Goal: Information Seeking & Learning: Check status

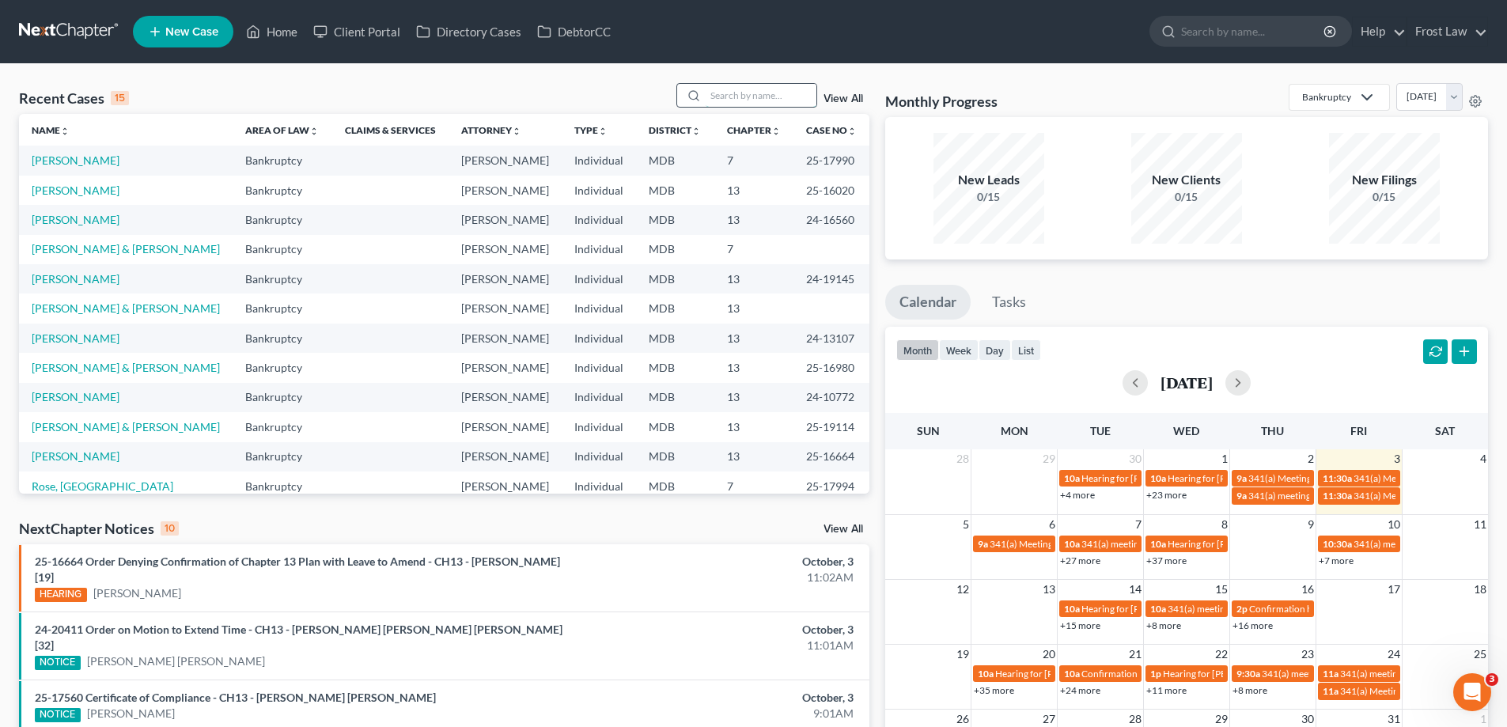
click at [712, 91] on input "search" at bounding box center [761, 95] width 111 height 23
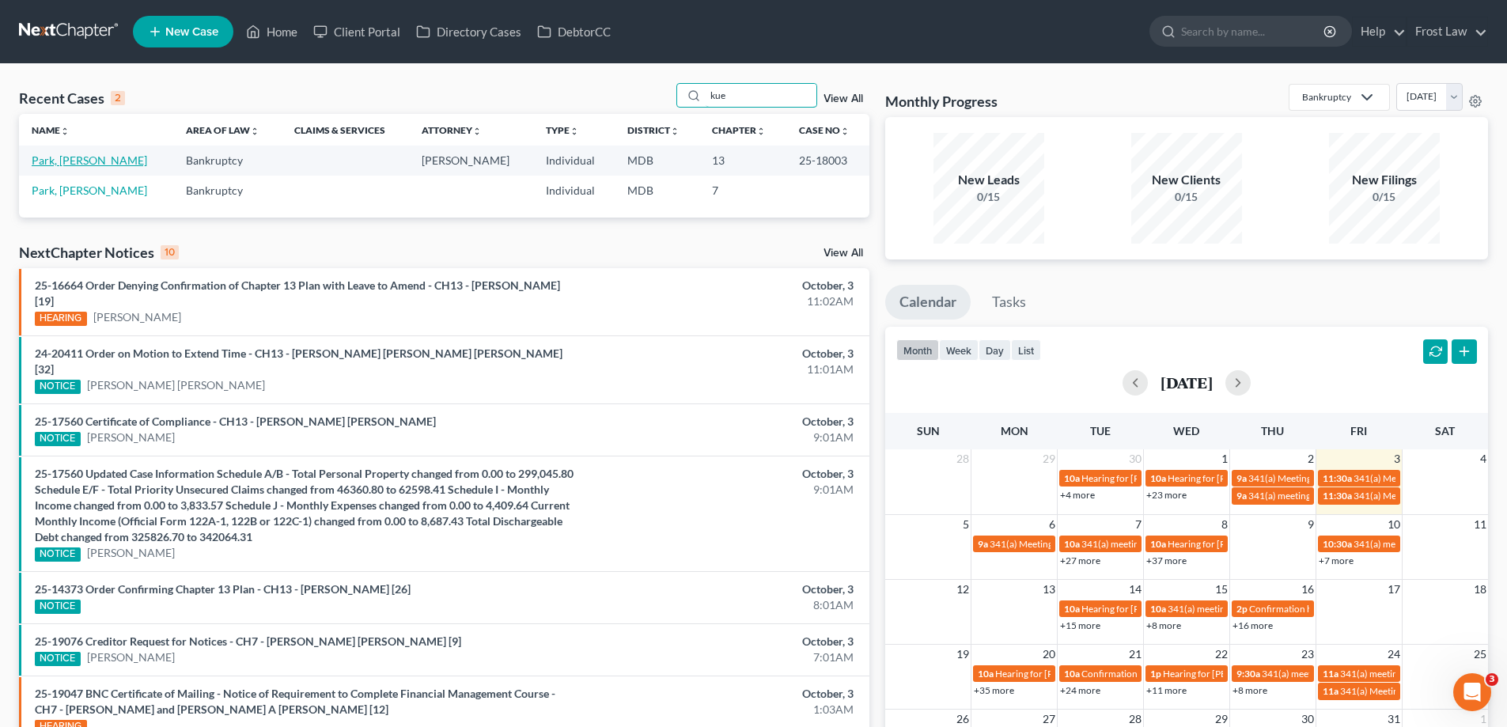
type input "kue"
drag, startPoint x: 62, startPoint y: 159, endPoint x: 80, endPoint y: 172, distance: 22.0
click at [62, 158] on link "Park, [PERSON_NAME]" at bounding box center [89, 159] width 115 height 13
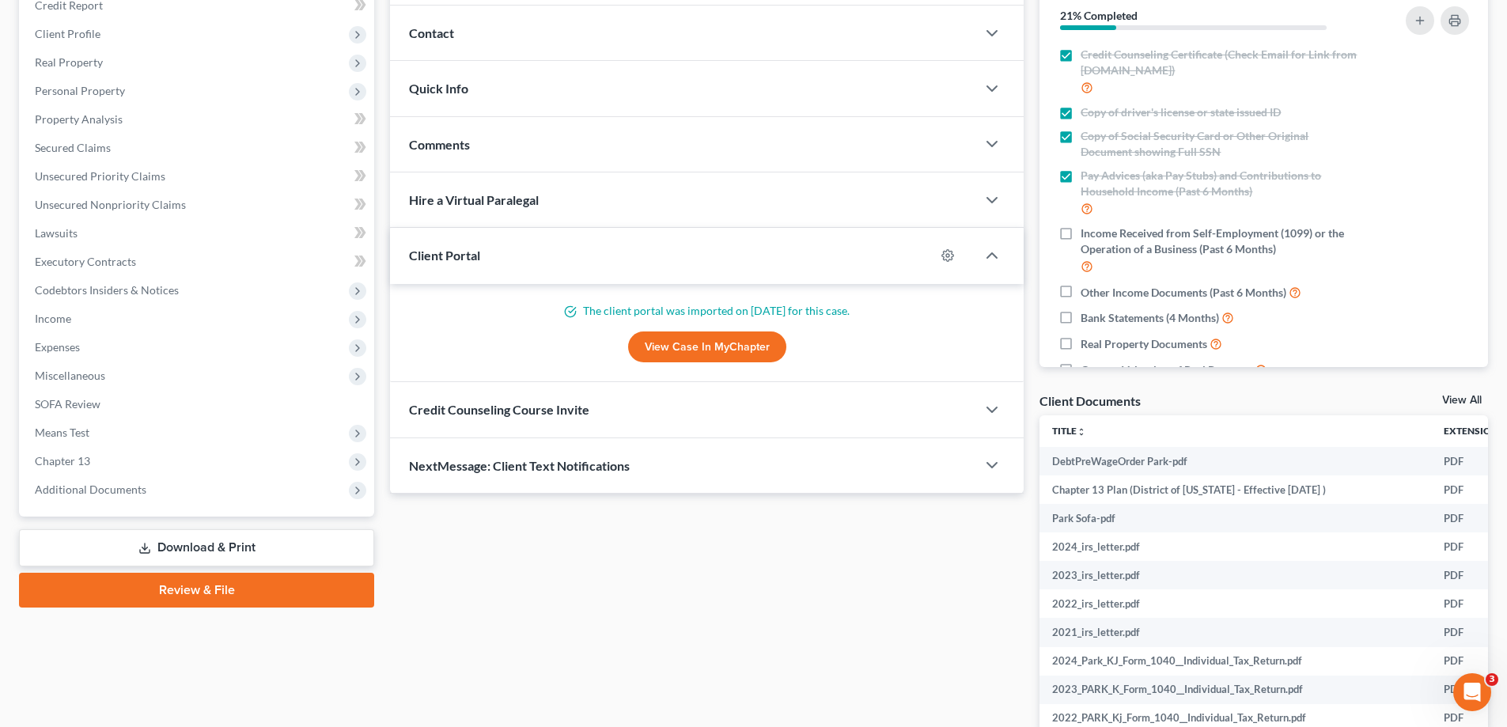
scroll to position [292, 0]
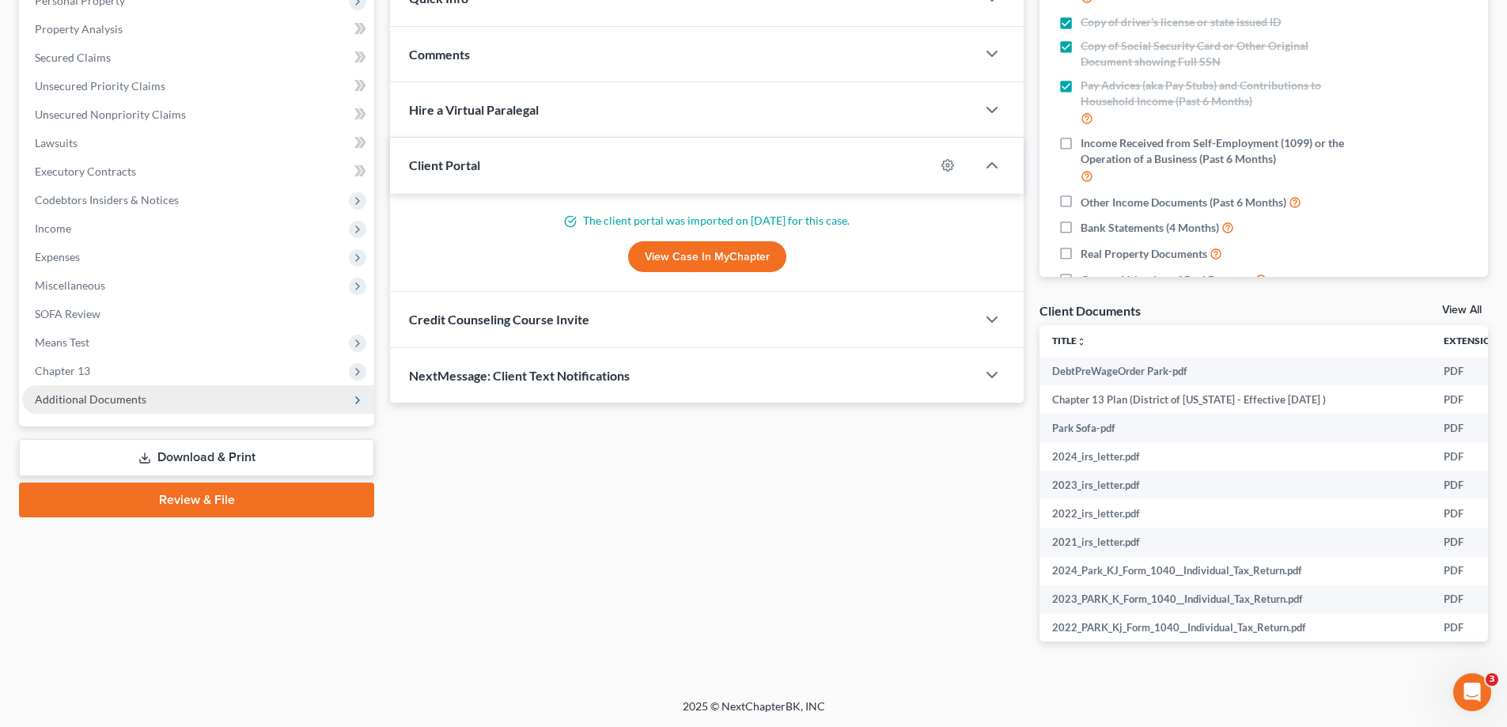
click at [194, 396] on span "Additional Documents" at bounding box center [198, 399] width 352 height 28
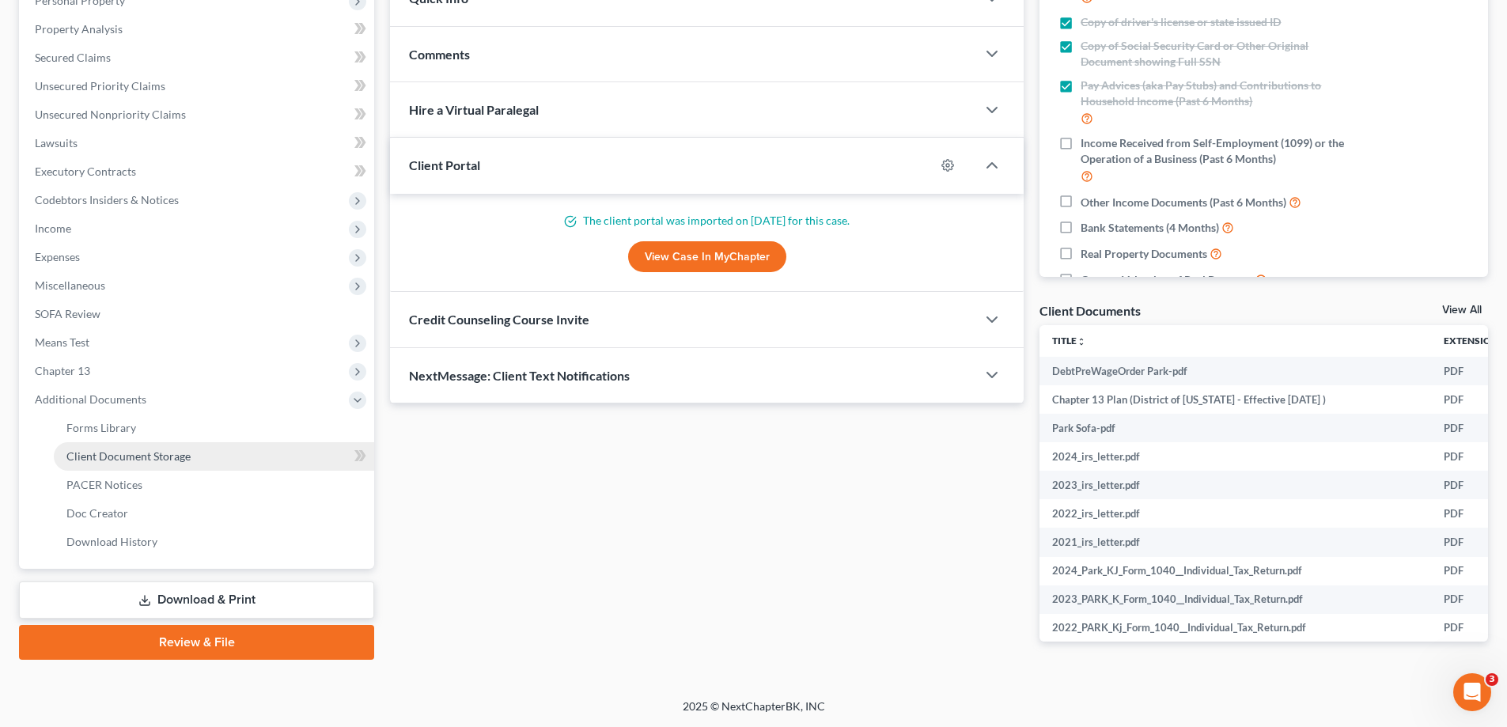
click at [176, 452] on span "Client Document Storage" at bounding box center [128, 455] width 124 height 13
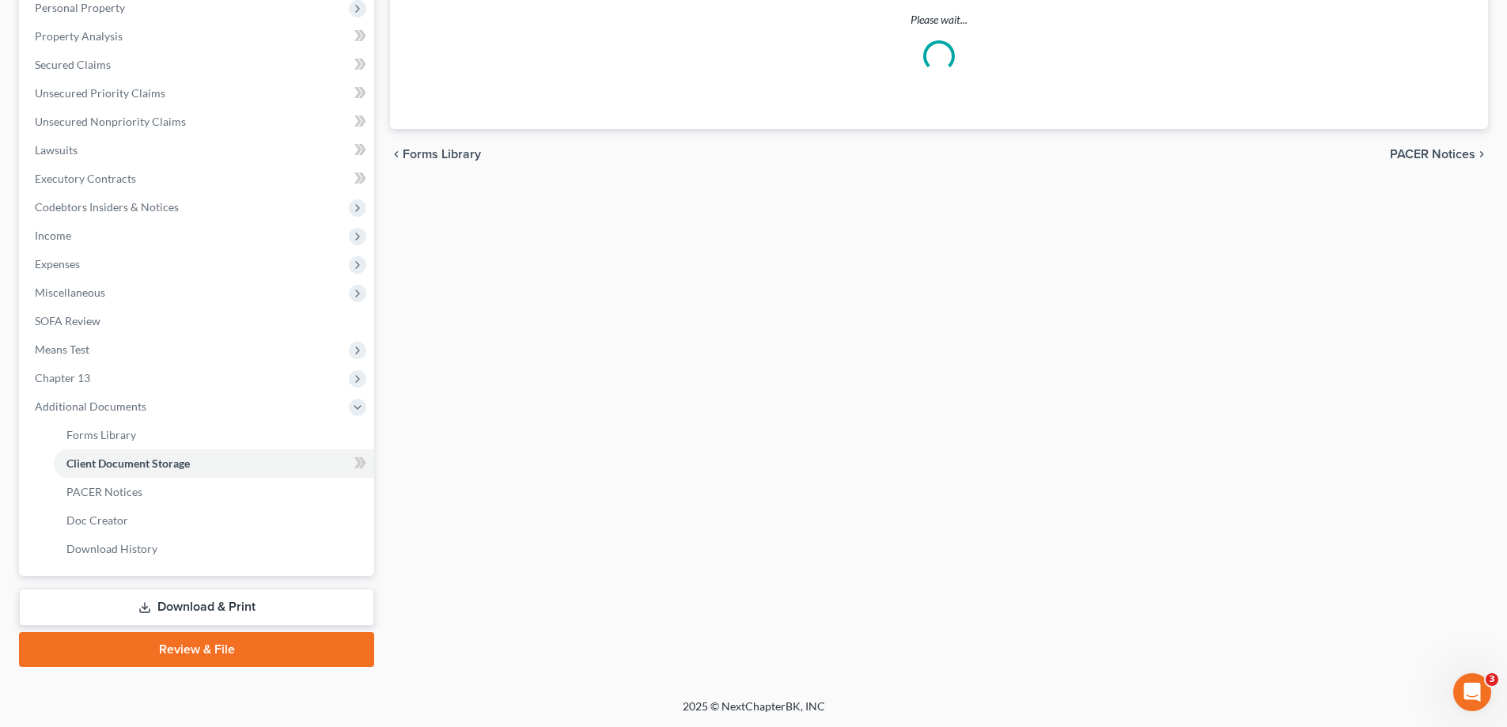
scroll to position [153, 0]
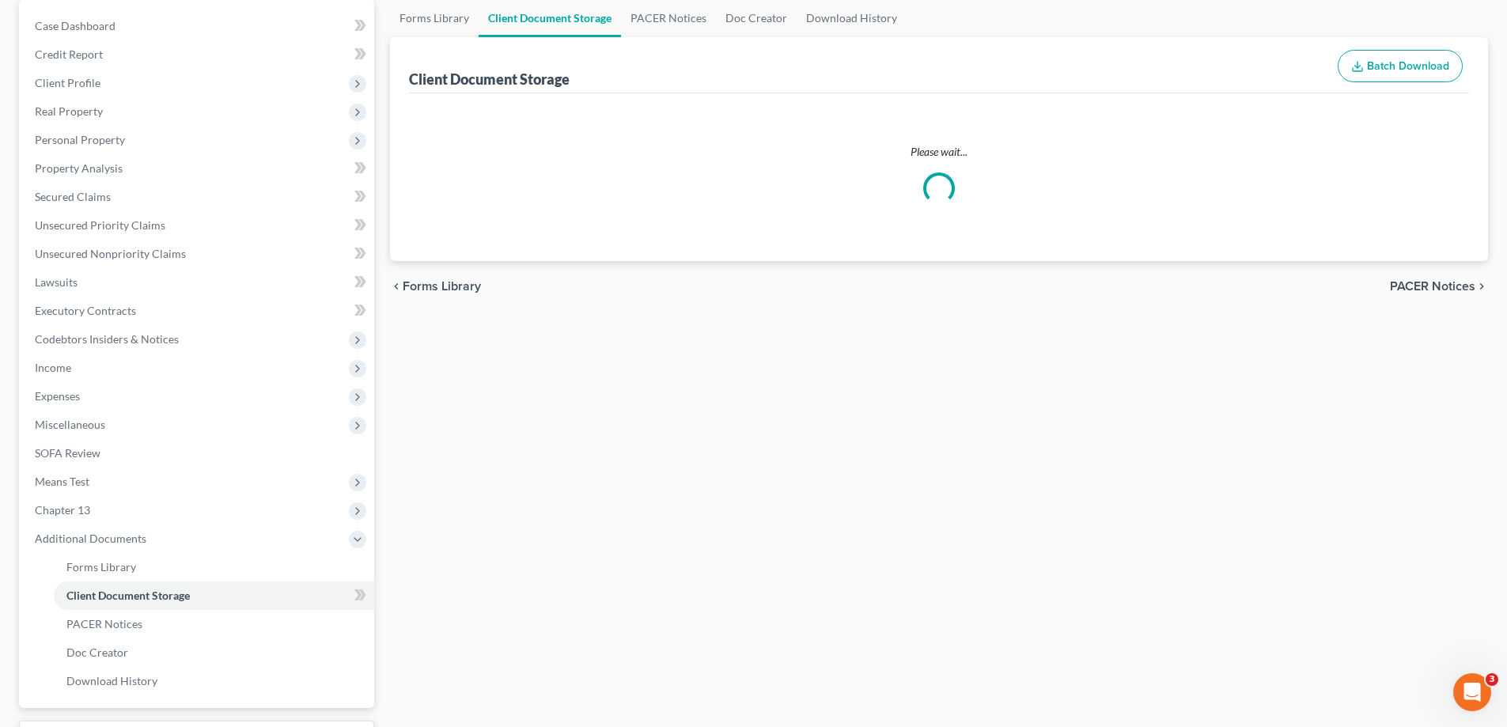
select select "14"
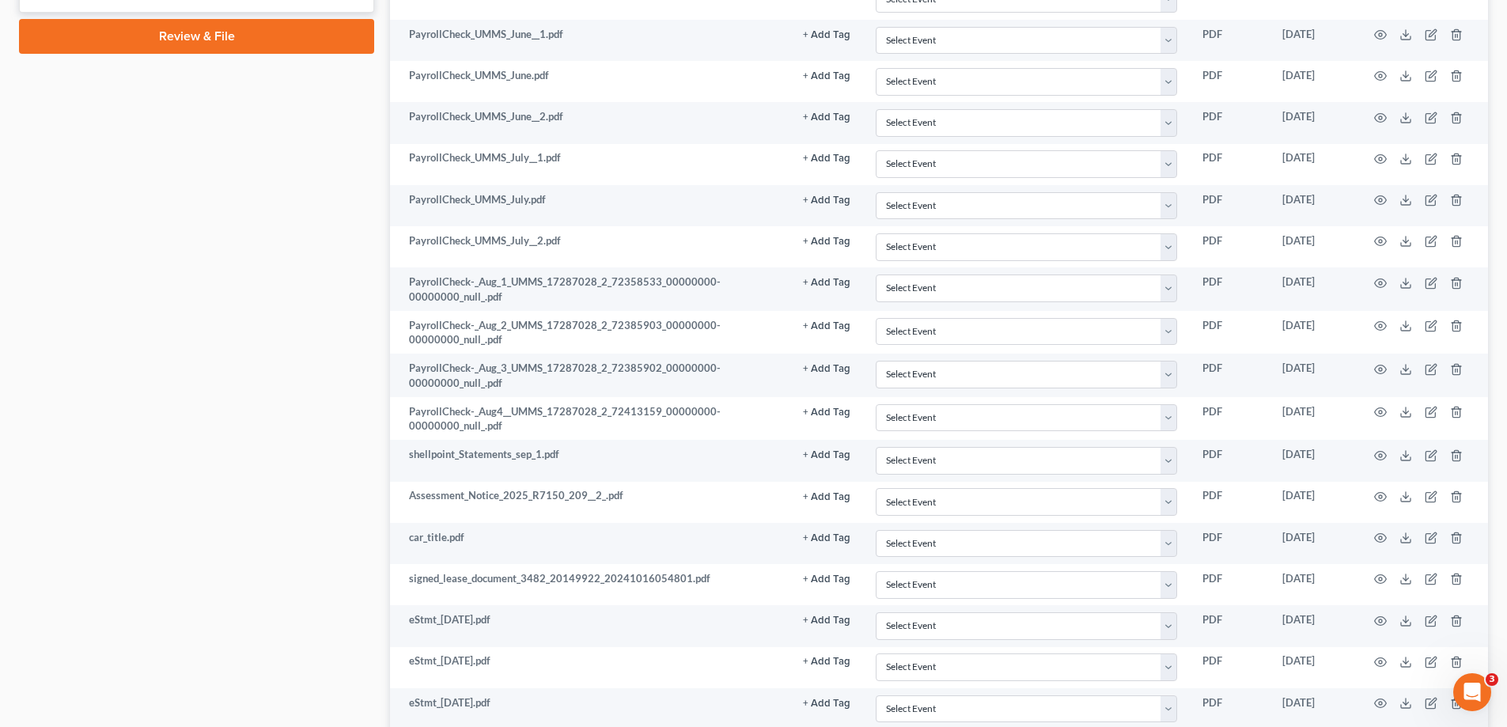
scroll to position [870, 0]
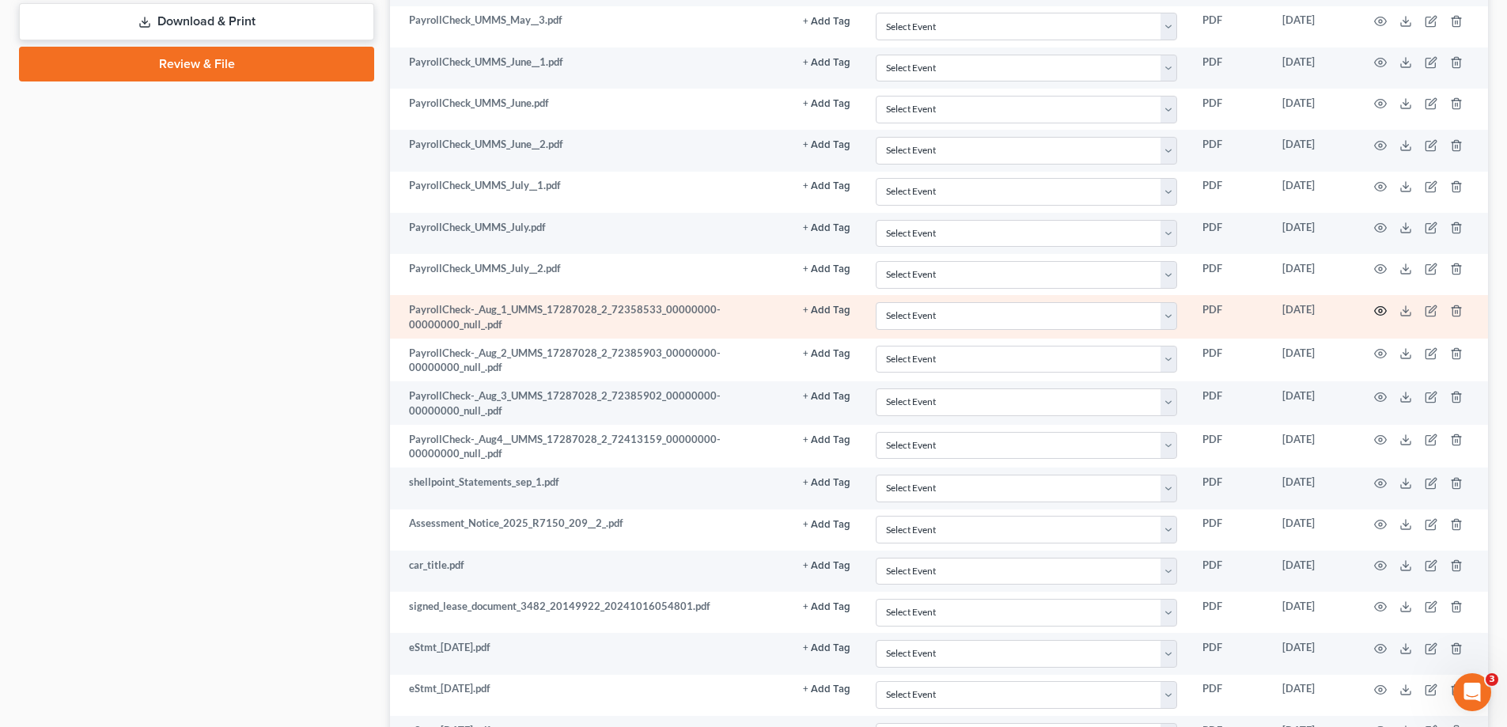
click at [1383, 308] on icon "button" at bounding box center [1380, 311] width 13 height 13
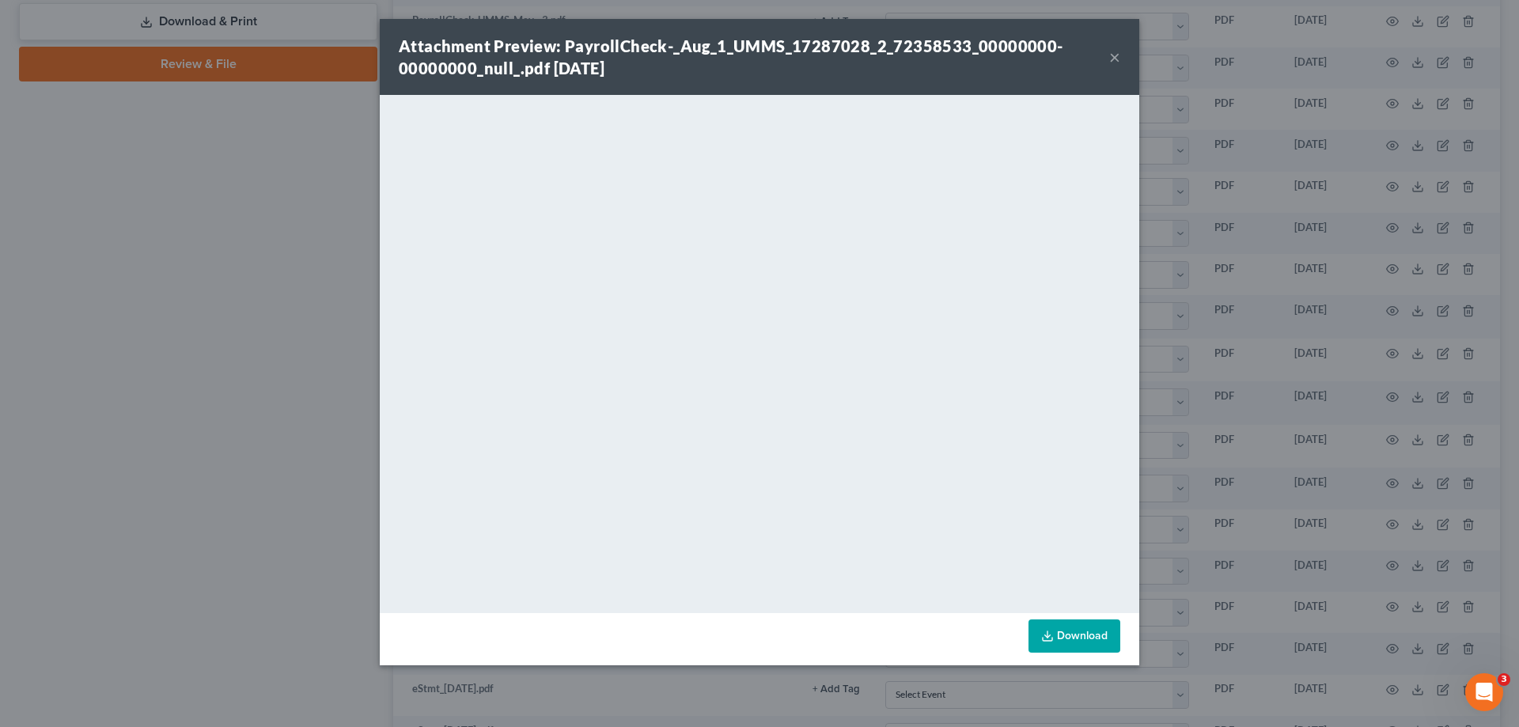
click at [1122, 55] on div "Attachment Preview: PayrollCheck-_Aug_1_UMMS_17287028_2_72358533_00000000-00000…" at bounding box center [759, 57] width 759 height 76
click at [1115, 55] on button "×" at bounding box center [1114, 56] width 11 height 19
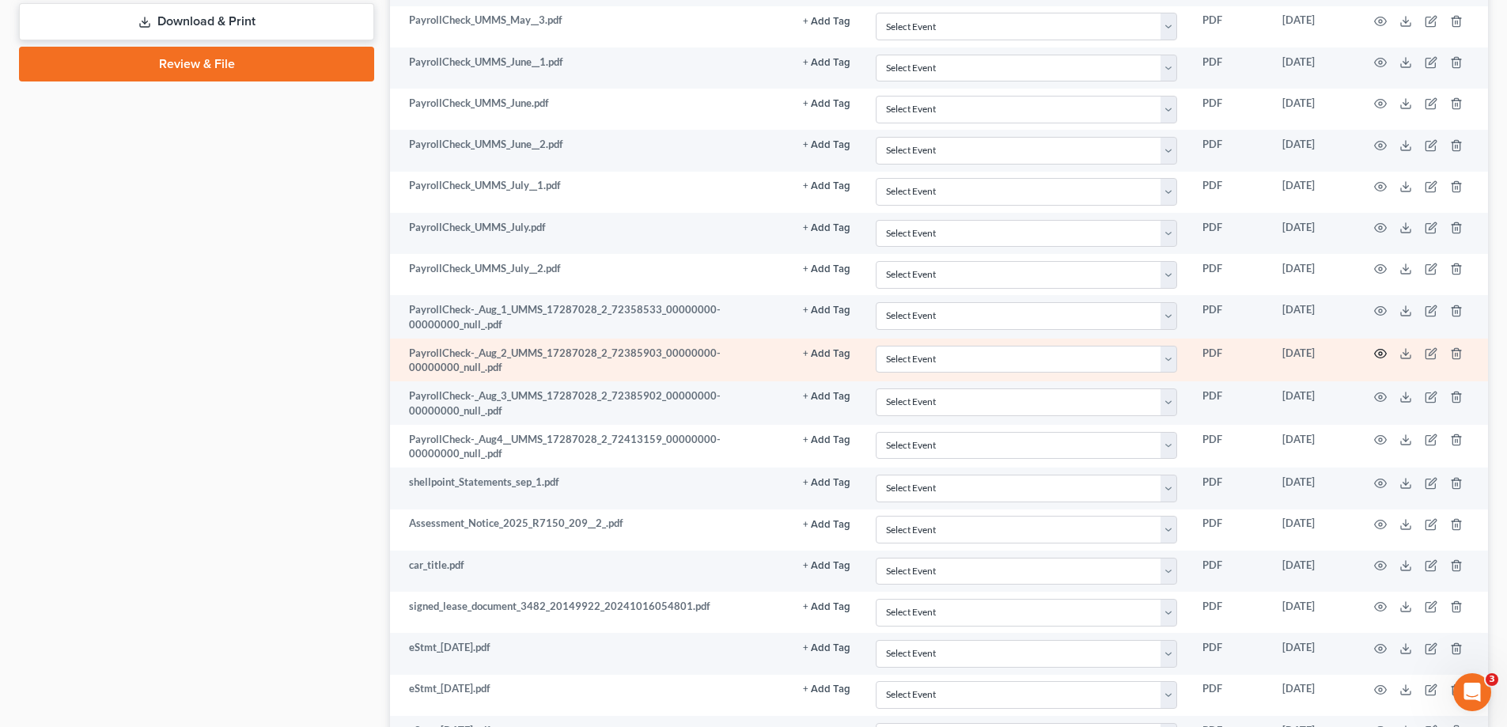
click at [1382, 354] on circle "button" at bounding box center [1380, 353] width 3 height 3
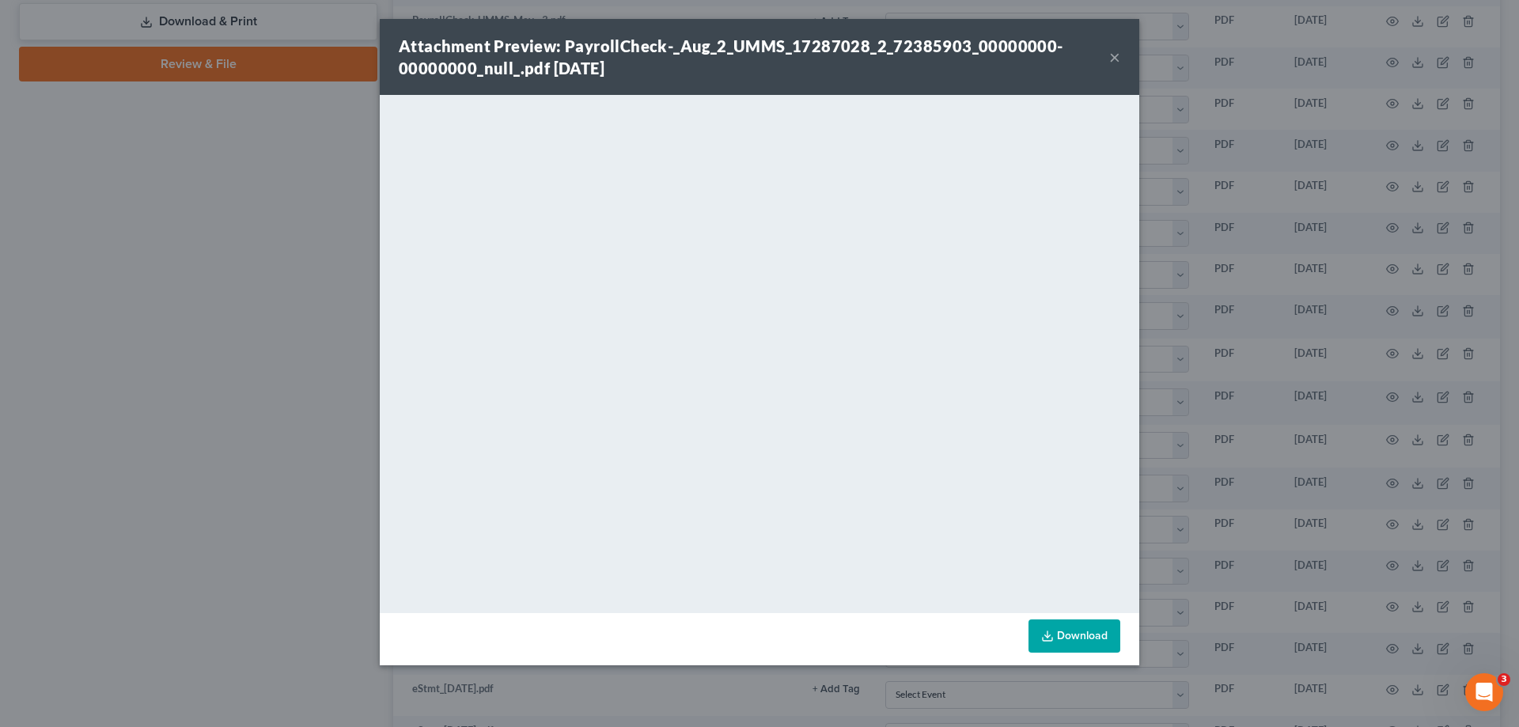
click at [1113, 55] on button "×" at bounding box center [1114, 56] width 11 height 19
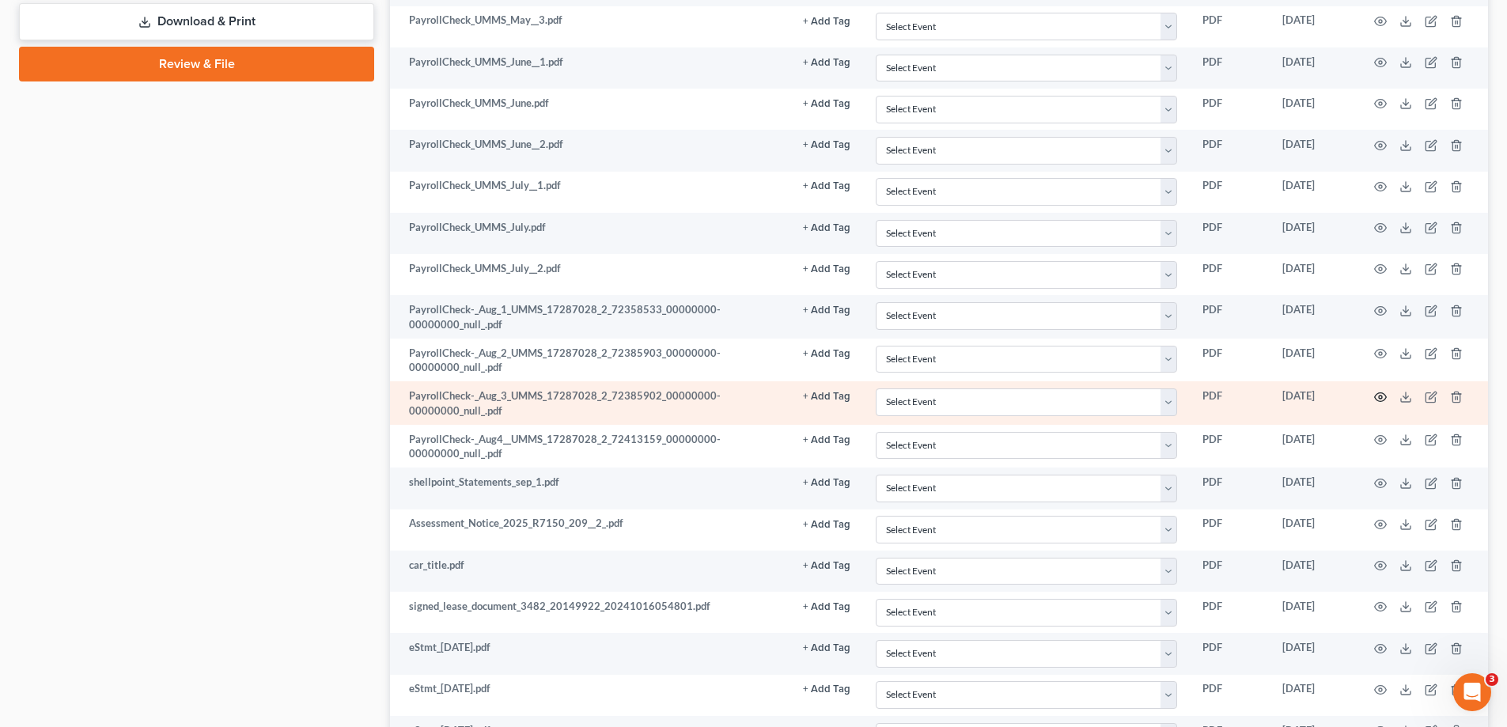
click at [1380, 395] on icon "button" at bounding box center [1380, 397] width 13 height 13
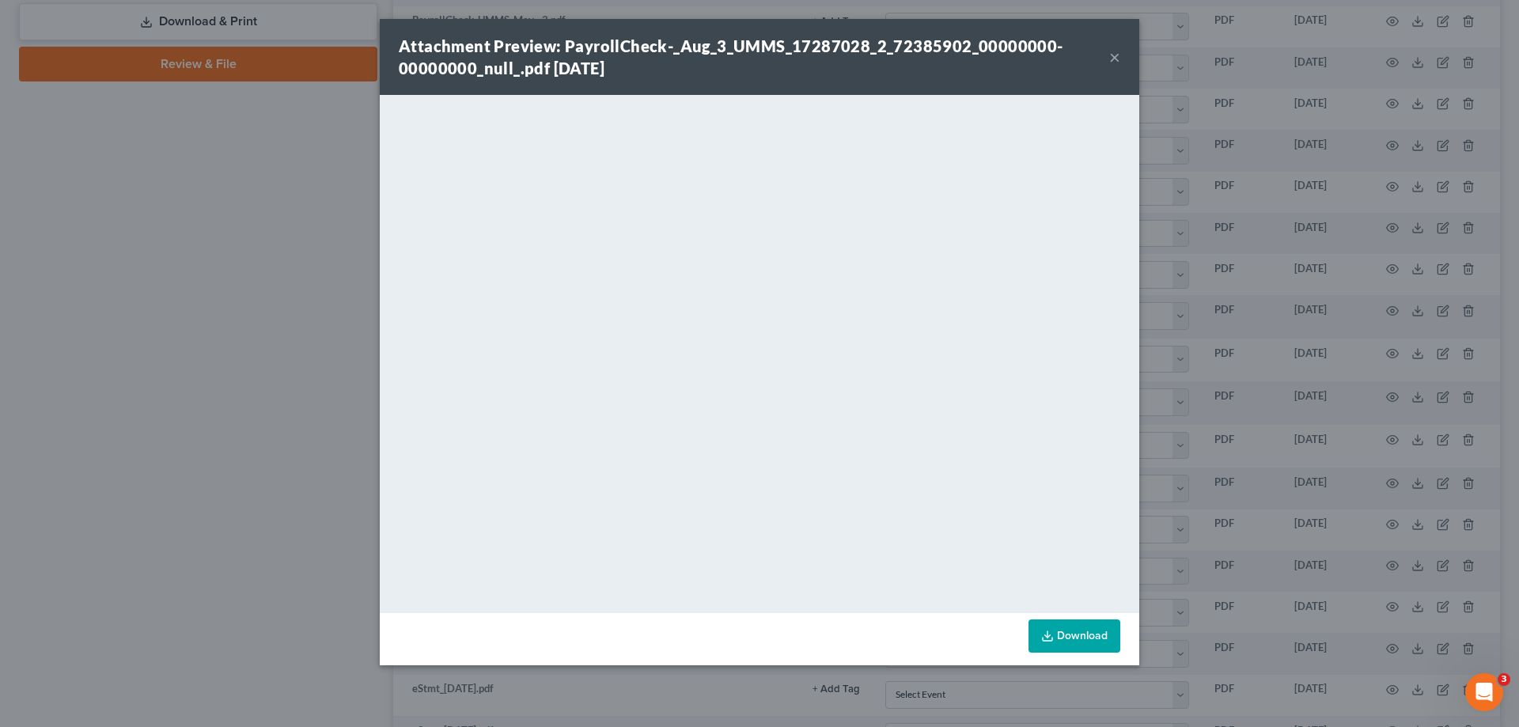
click at [1115, 57] on button "×" at bounding box center [1114, 56] width 11 height 19
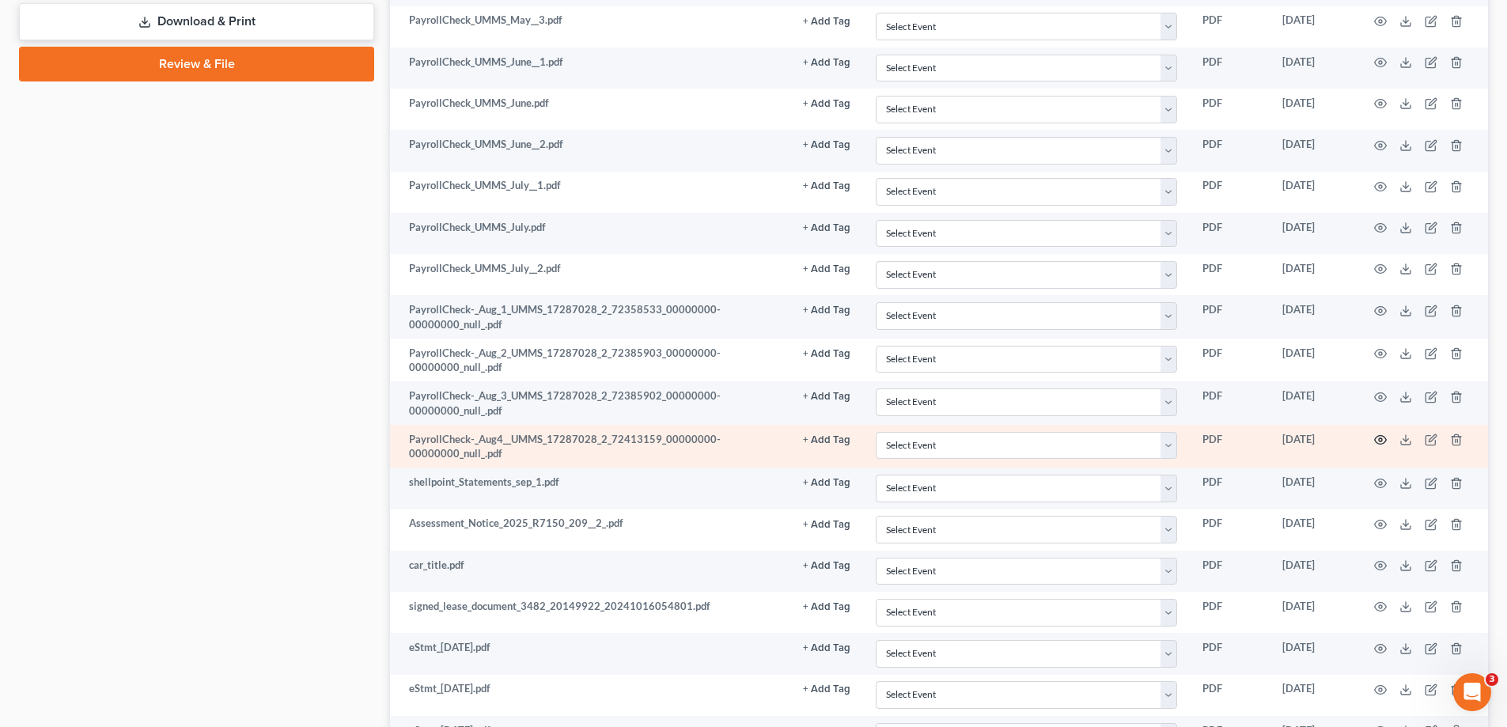
click at [1380, 440] on icon "button" at bounding box center [1380, 440] width 13 height 13
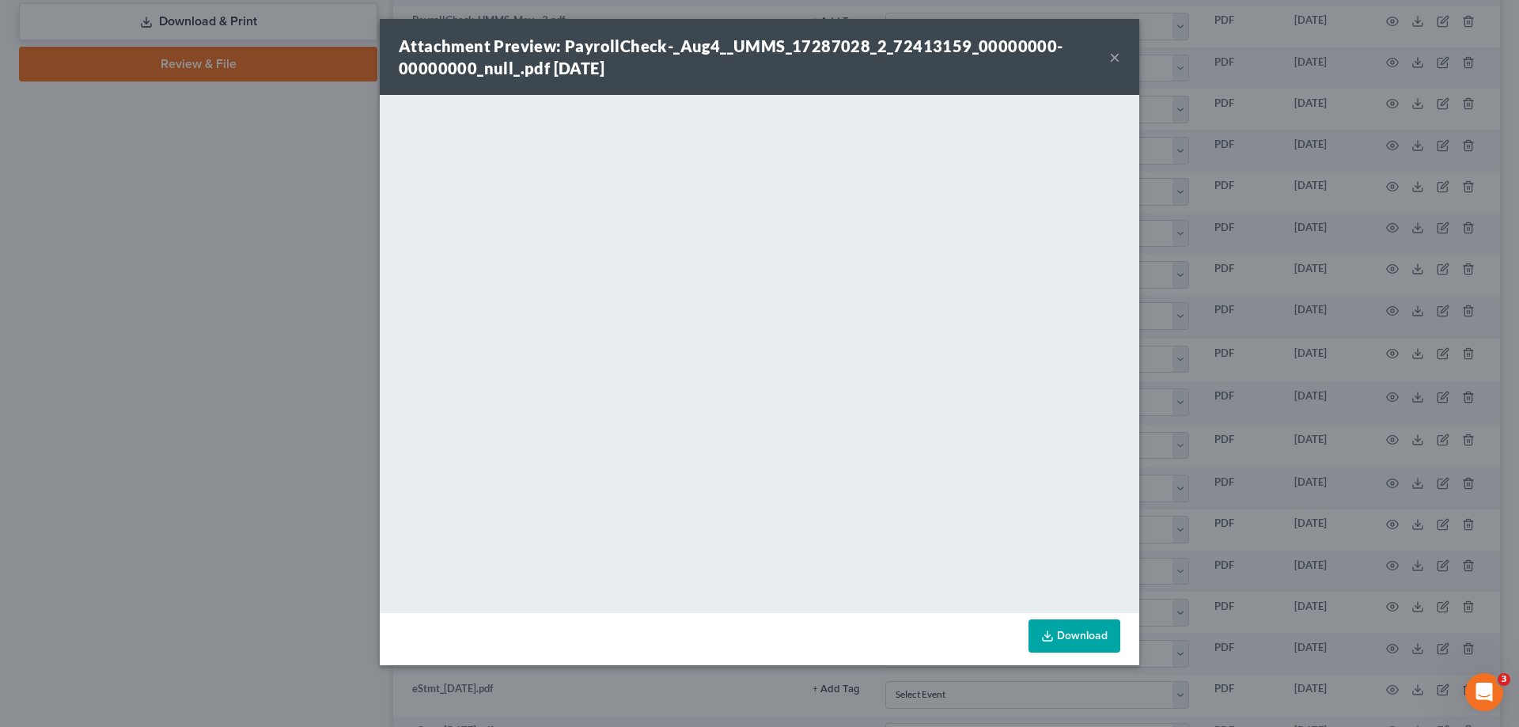
drag, startPoint x: 1119, startPoint y: 57, endPoint x: 1348, endPoint y: 319, distance: 347.6
click at [1120, 57] on div "Attachment Preview: PayrollCheck-_Aug4__UMMS_17287028_2_72413159_00000000-00000…" at bounding box center [759, 57] width 759 height 76
click at [1115, 51] on button "×" at bounding box center [1114, 56] width 11 height 19
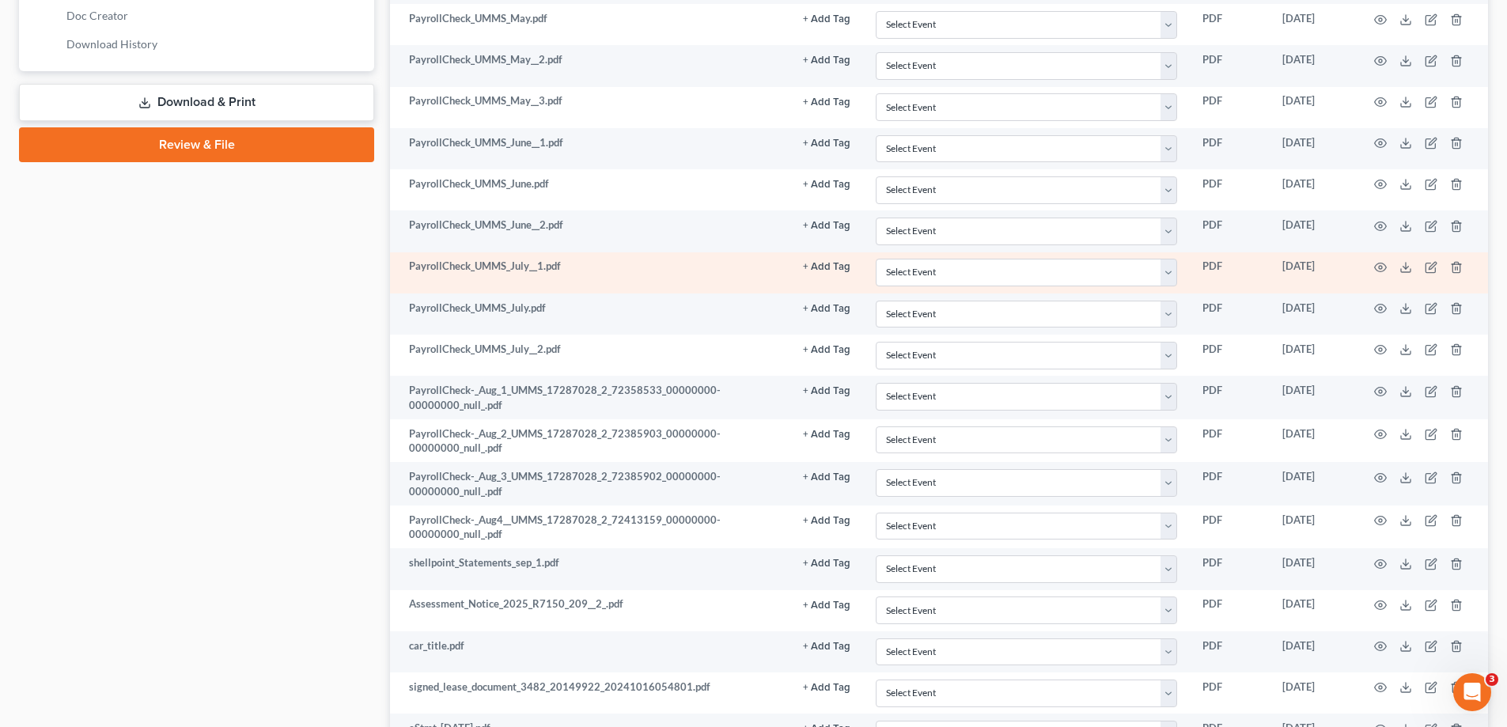
scroll to position [791, 0]
click at [1384, 266] on icon "button" at bounding box center [1380, 265] width 13 height 13
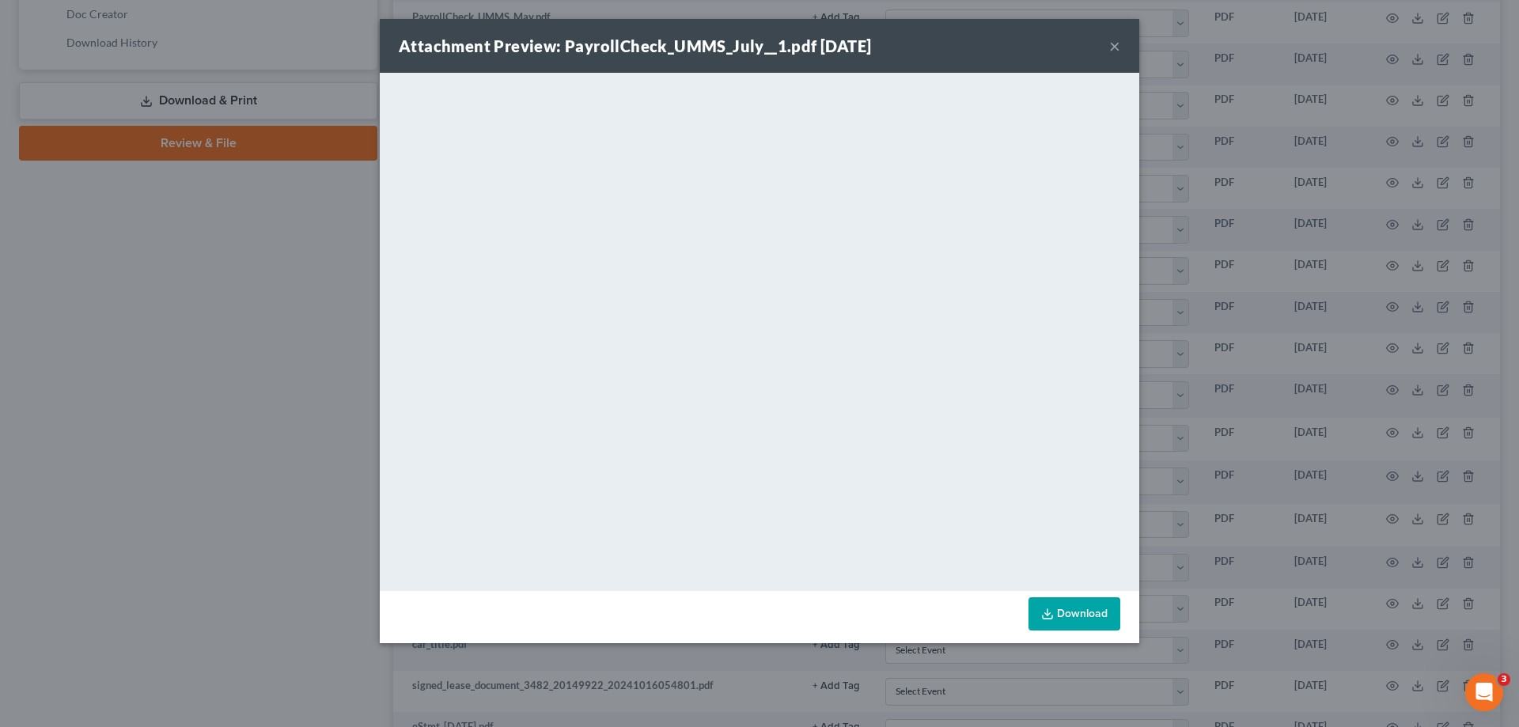
click at [1115, 49] on button "×" at bounding box center [1114, 45] width 11 height 19
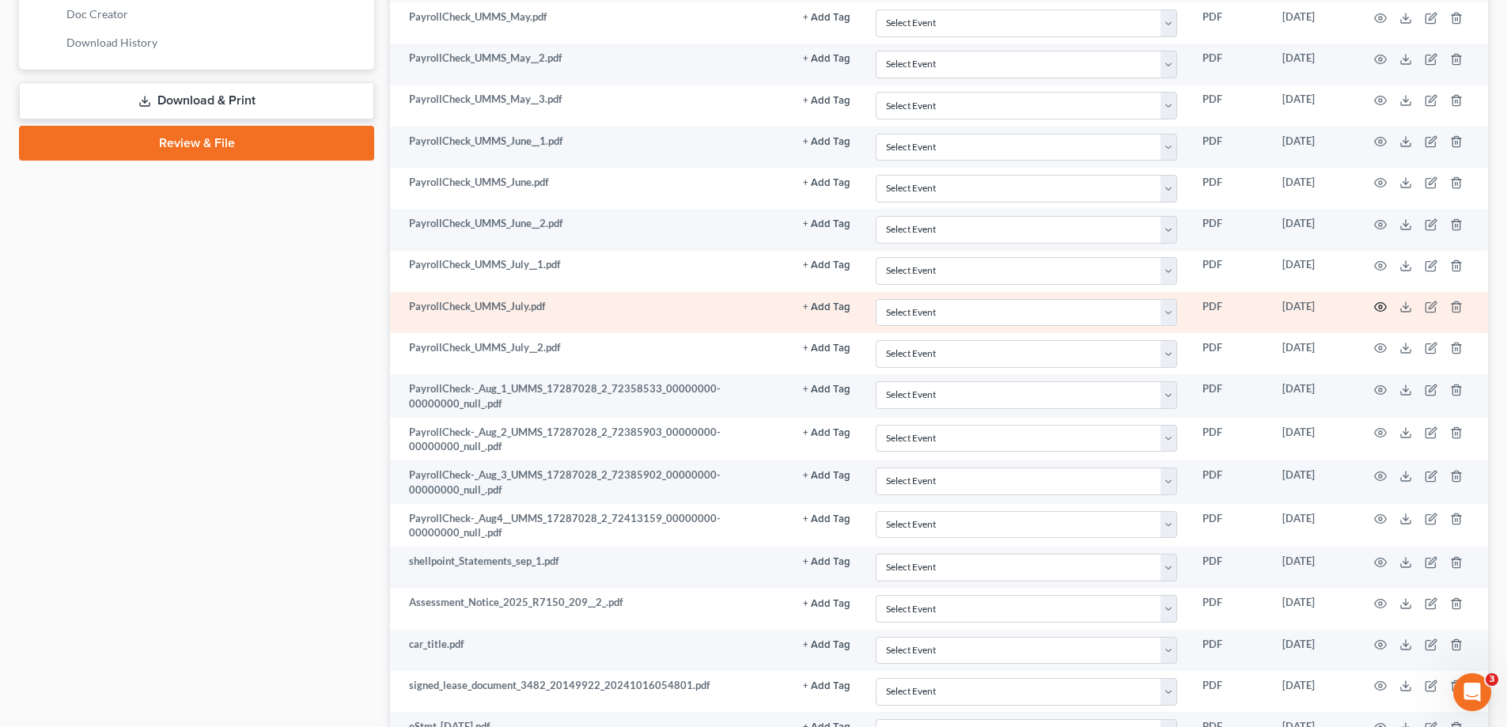
click at [1376, 306] on icon "button" at bounding box center [1380, 307] width 13 height 13
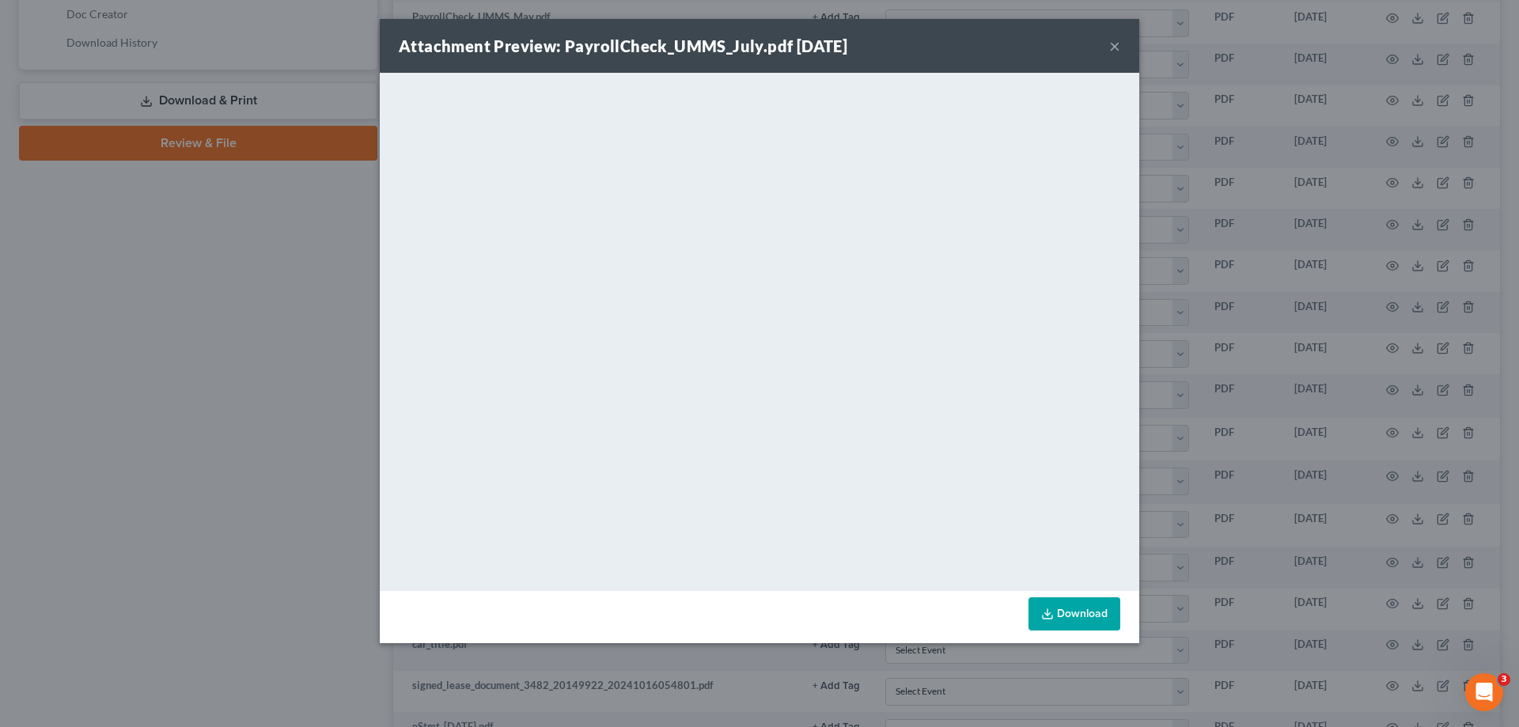
click at [1119, 46] on button "×" at bounding box center [1114, 45] width 11 height 19
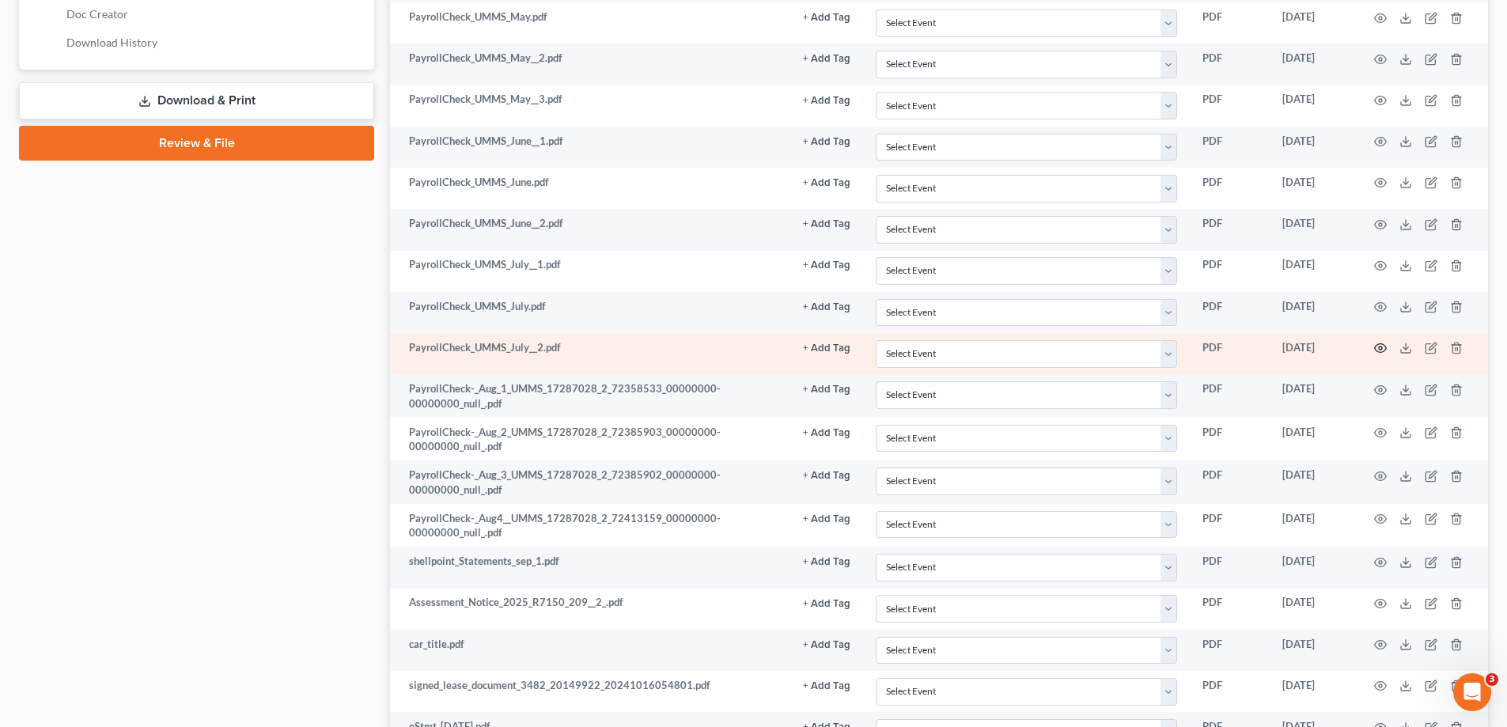
click at [1384, 347] on icon "button" at bounding box center [1380, 348] width 13 height 13
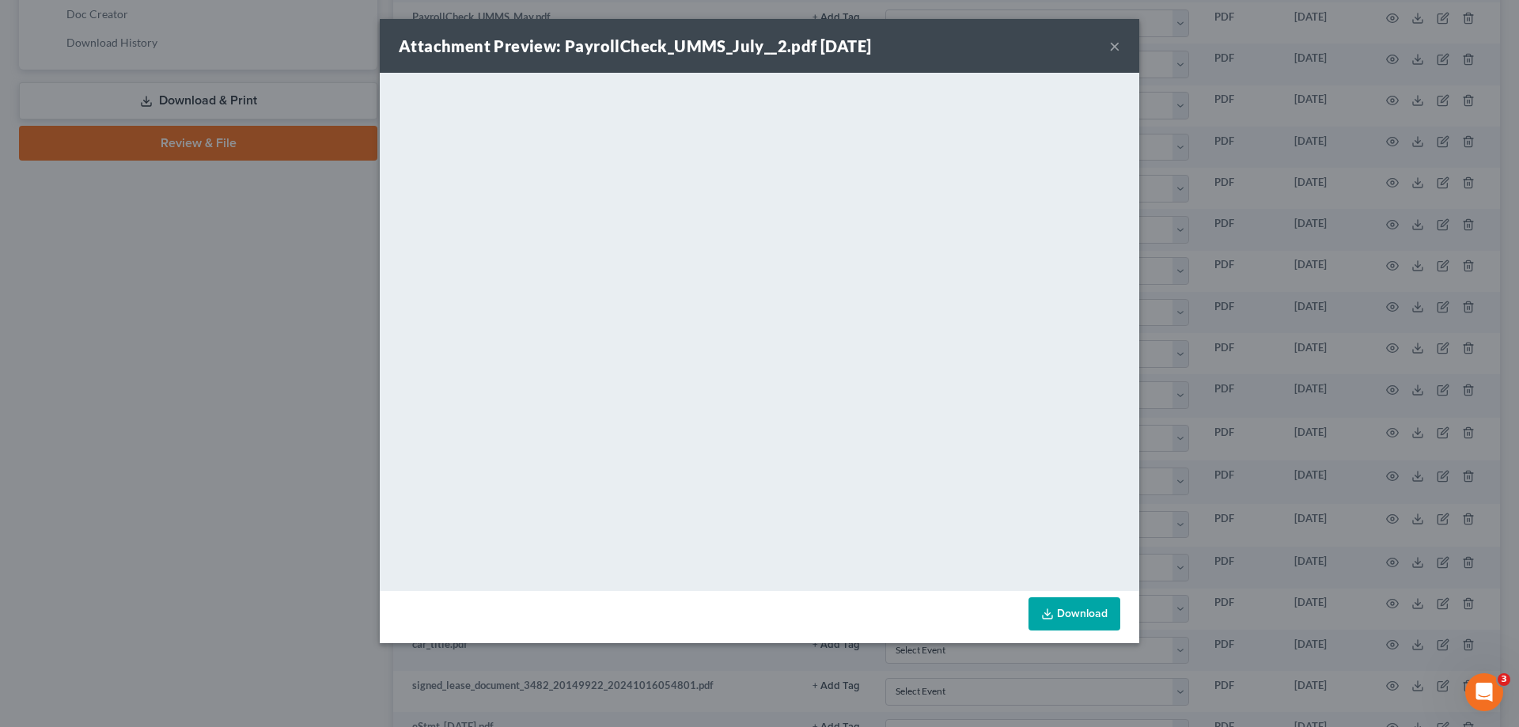
click at [1111, 44] on button "×" at bounding box center [1114, 45] width 11 height 19
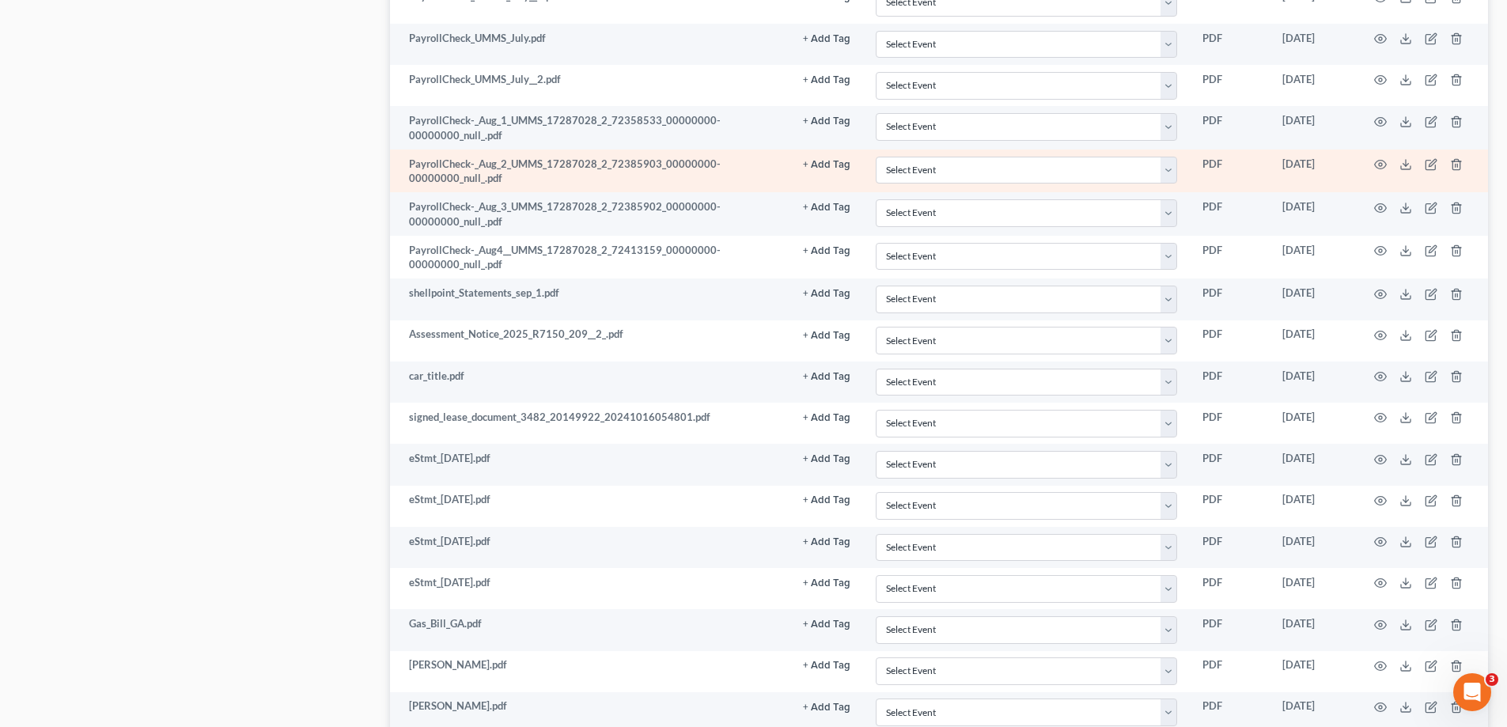
scroll to position [1108, 0]
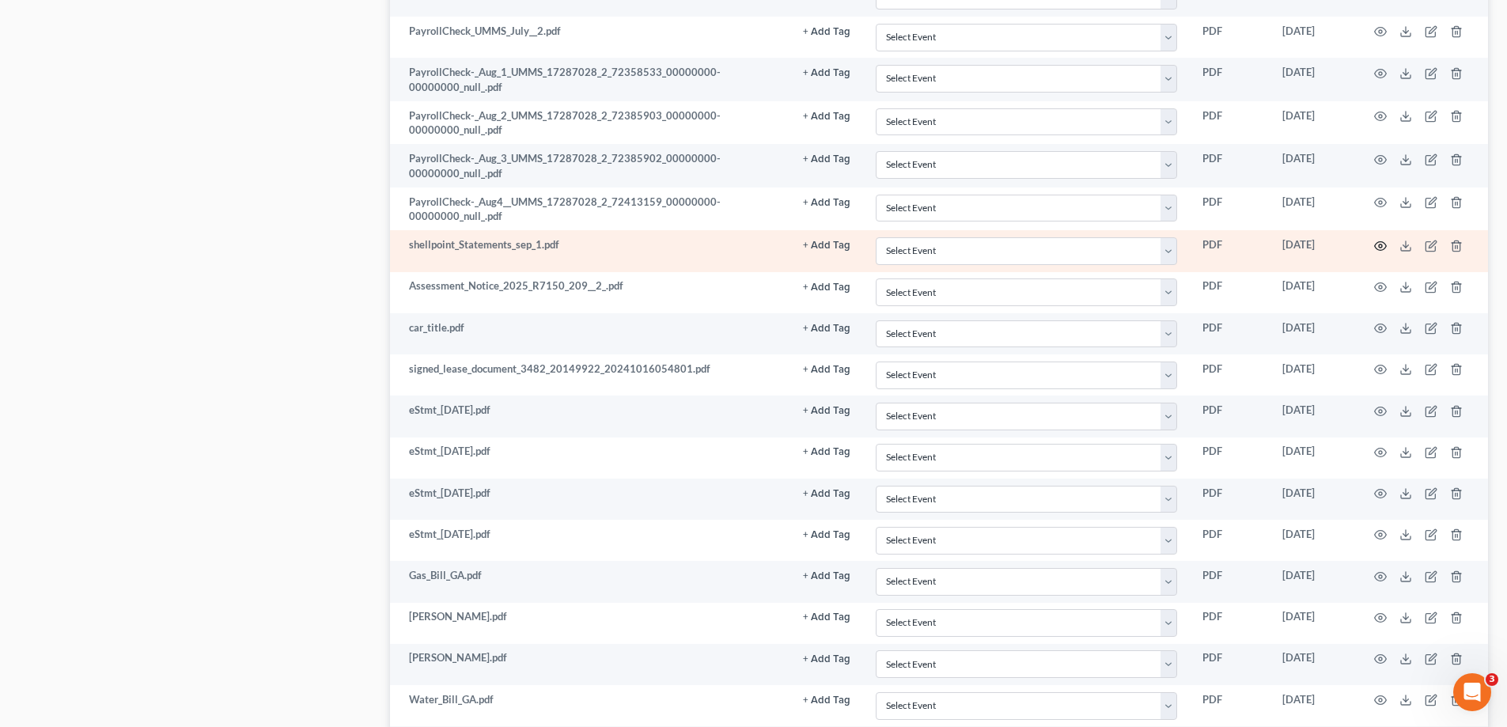
click at [1384, 245] on icon "button" at bounding box center [1380, 246] width 13 height 13
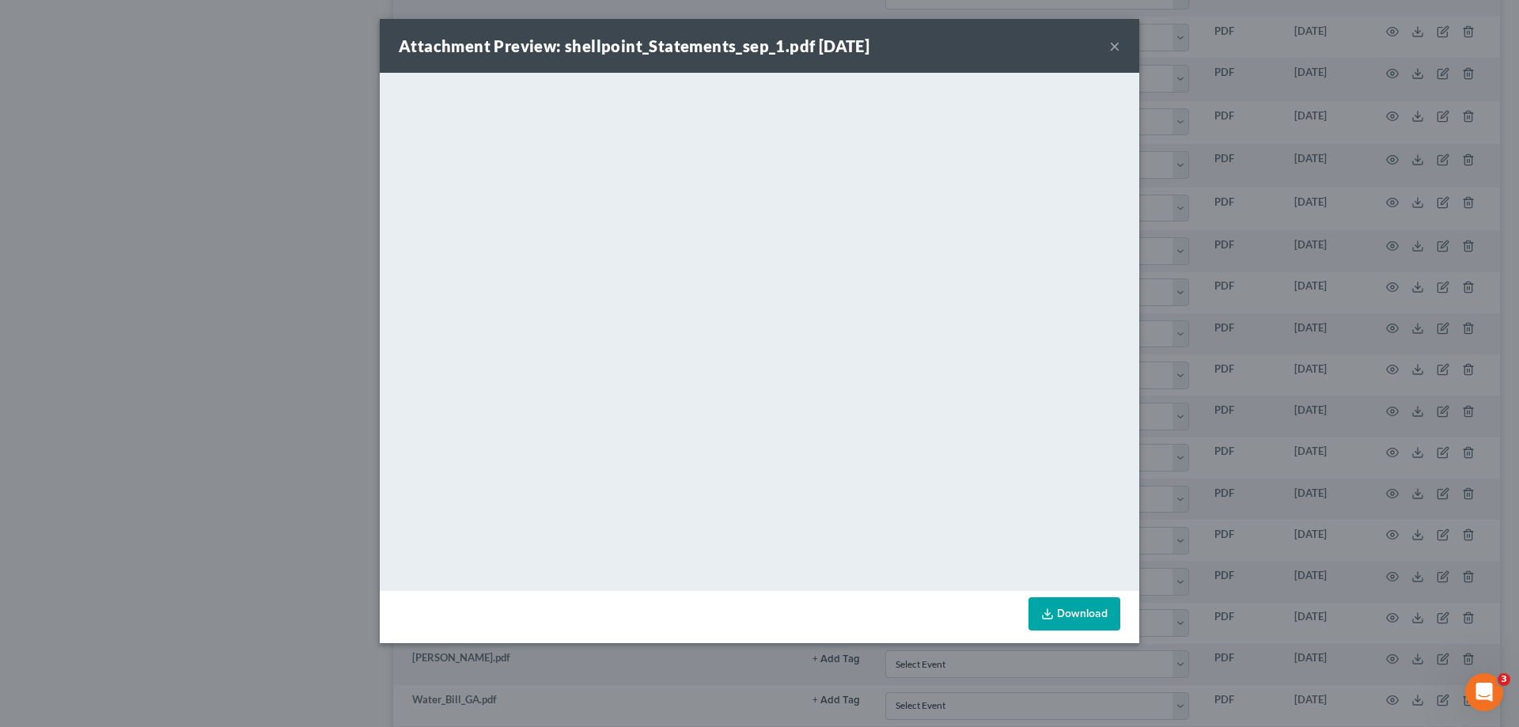
click at [1111, 47] on button "×" at bounding box center [1114, 45] width 11 height 19
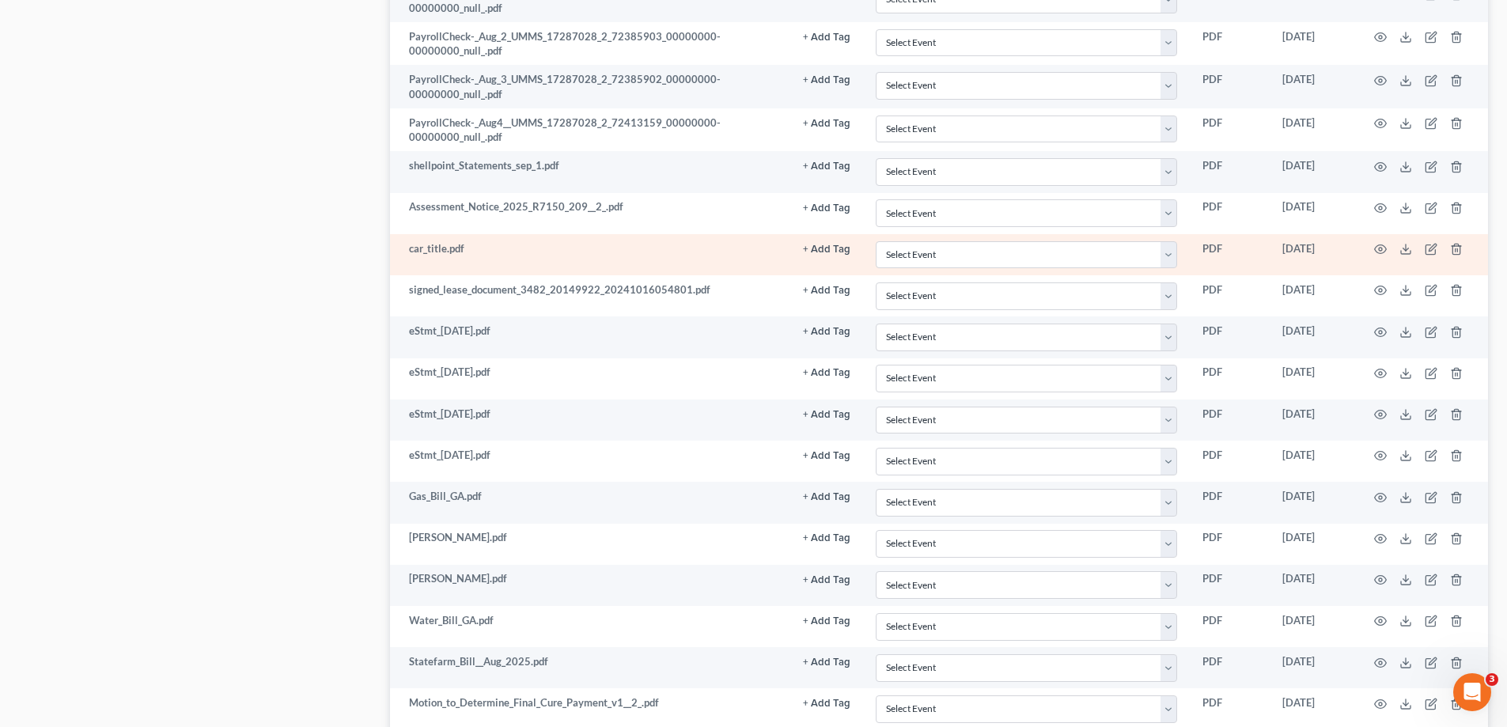
scroll to position [1266, 0]
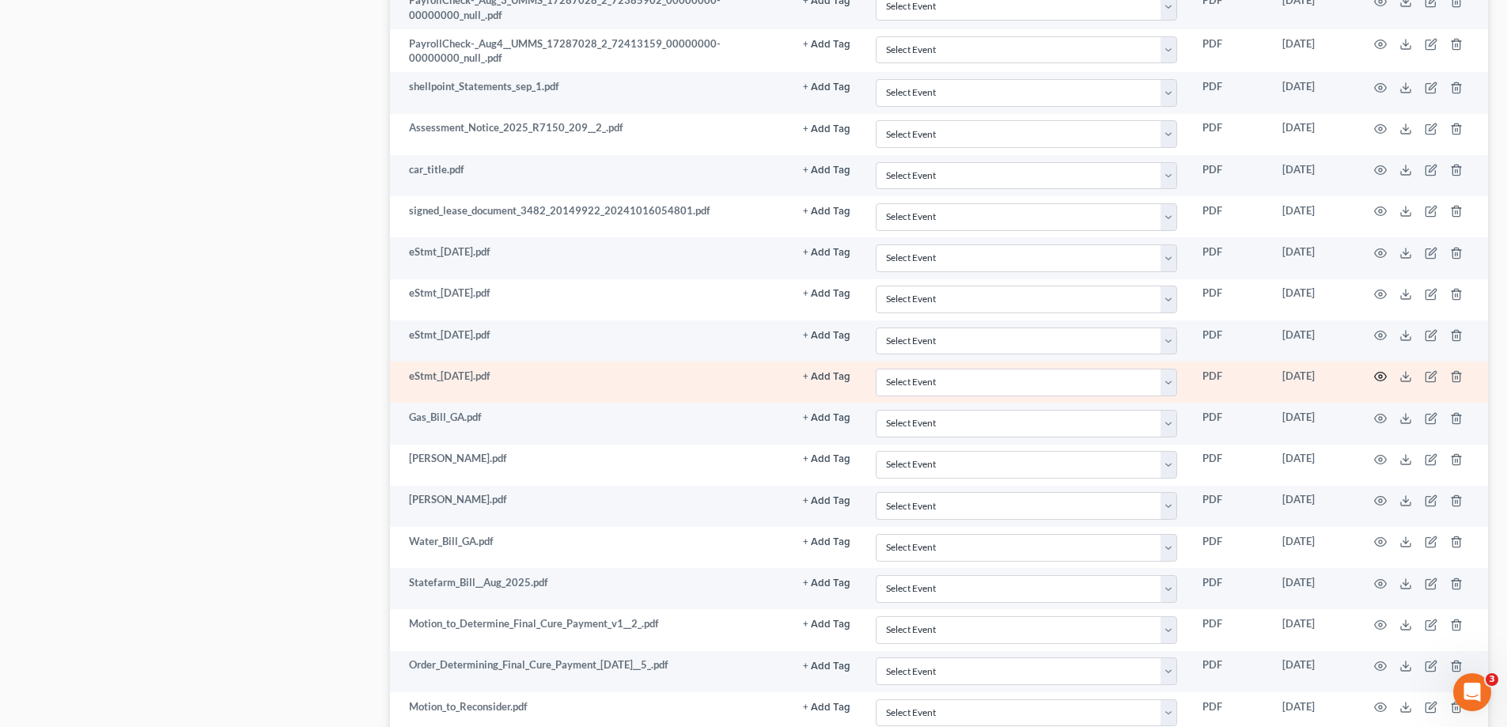
click at [1376, 377] on icon "button" at bounding box center [1380, 376] width 13 height 13
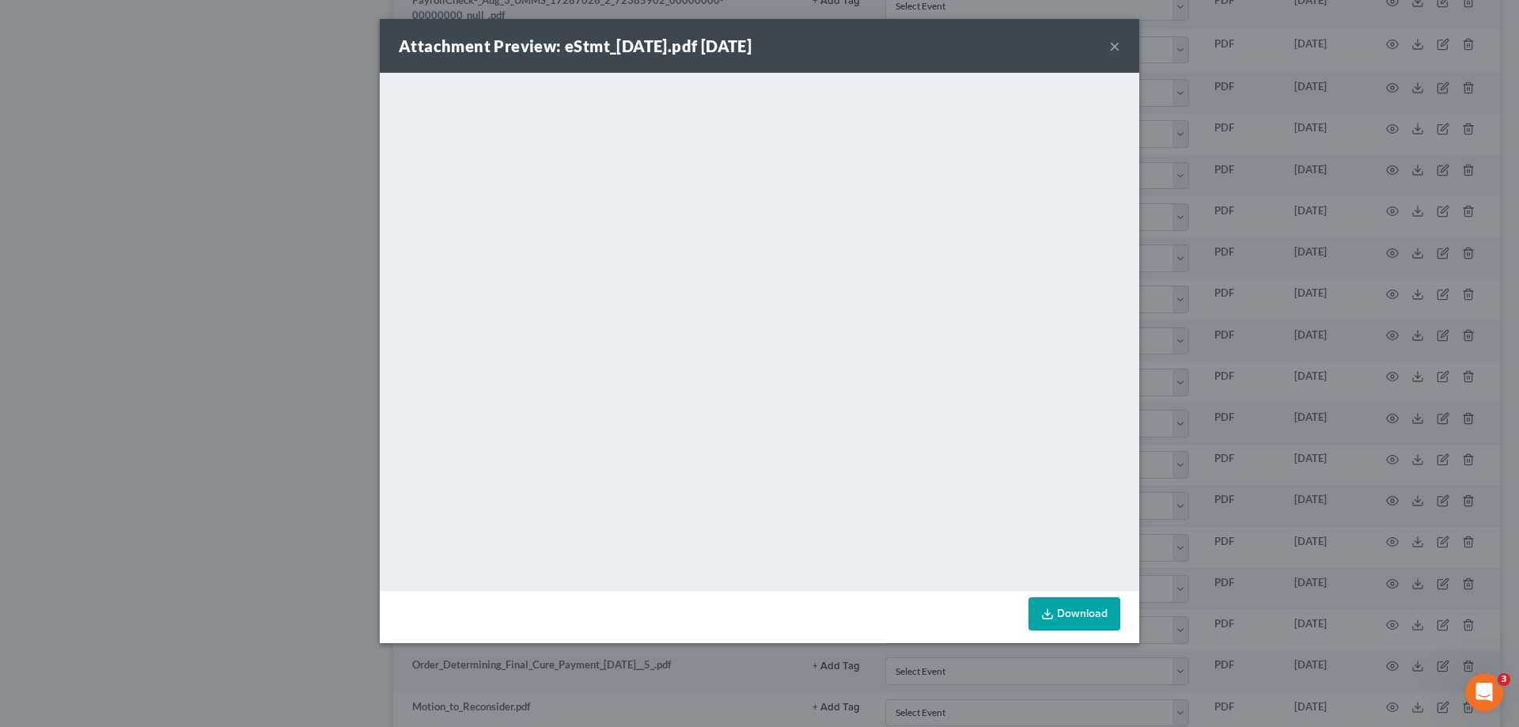
click at [1002, 40] on div "Attachment Preview: eStmt_[DATE].pdf [DATE] ×" at bounding box center [759, 46] width 759 height 54
click at [1116, 41] on button "×" at bounding box center [1114, 45] width 11 height 19
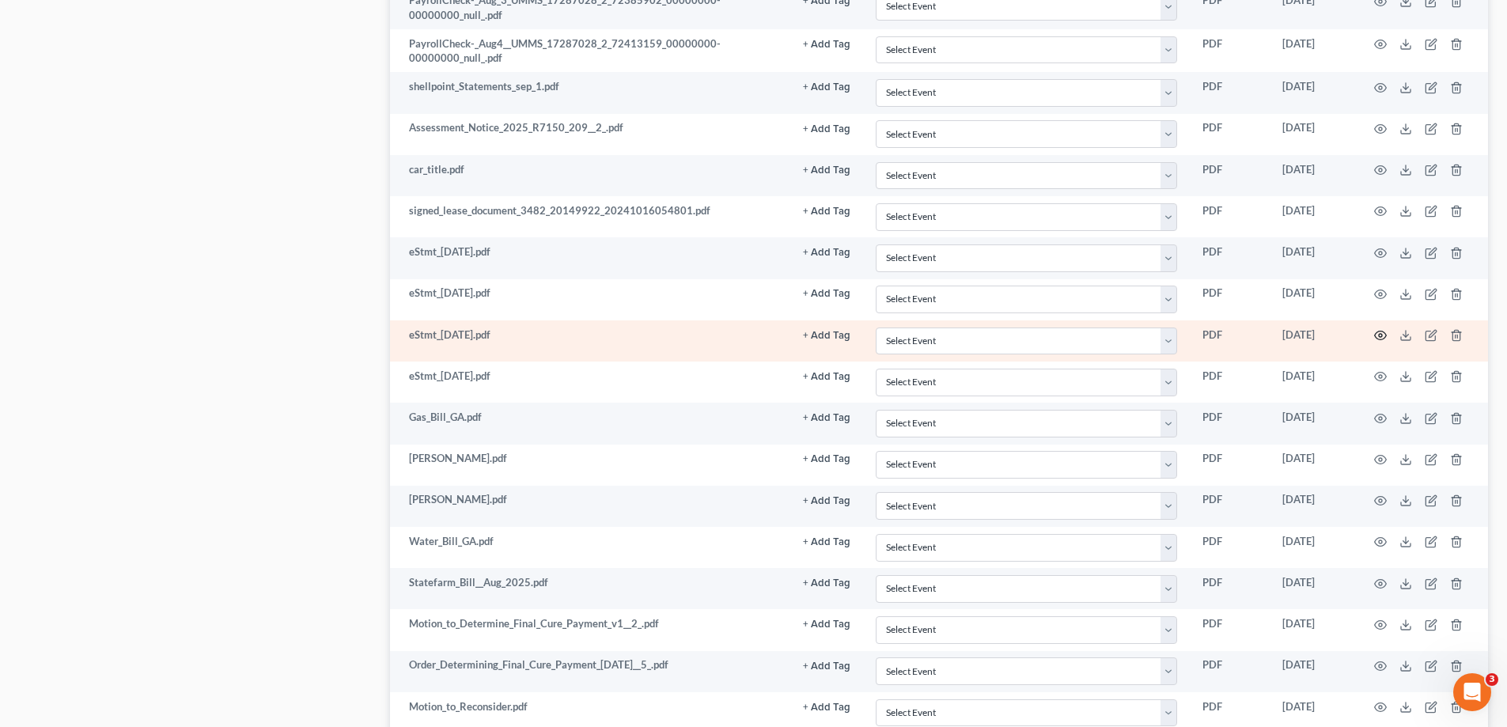
click at [1384, 335] on icon "button" at bounding box center [1380, 335] width 13 height 13
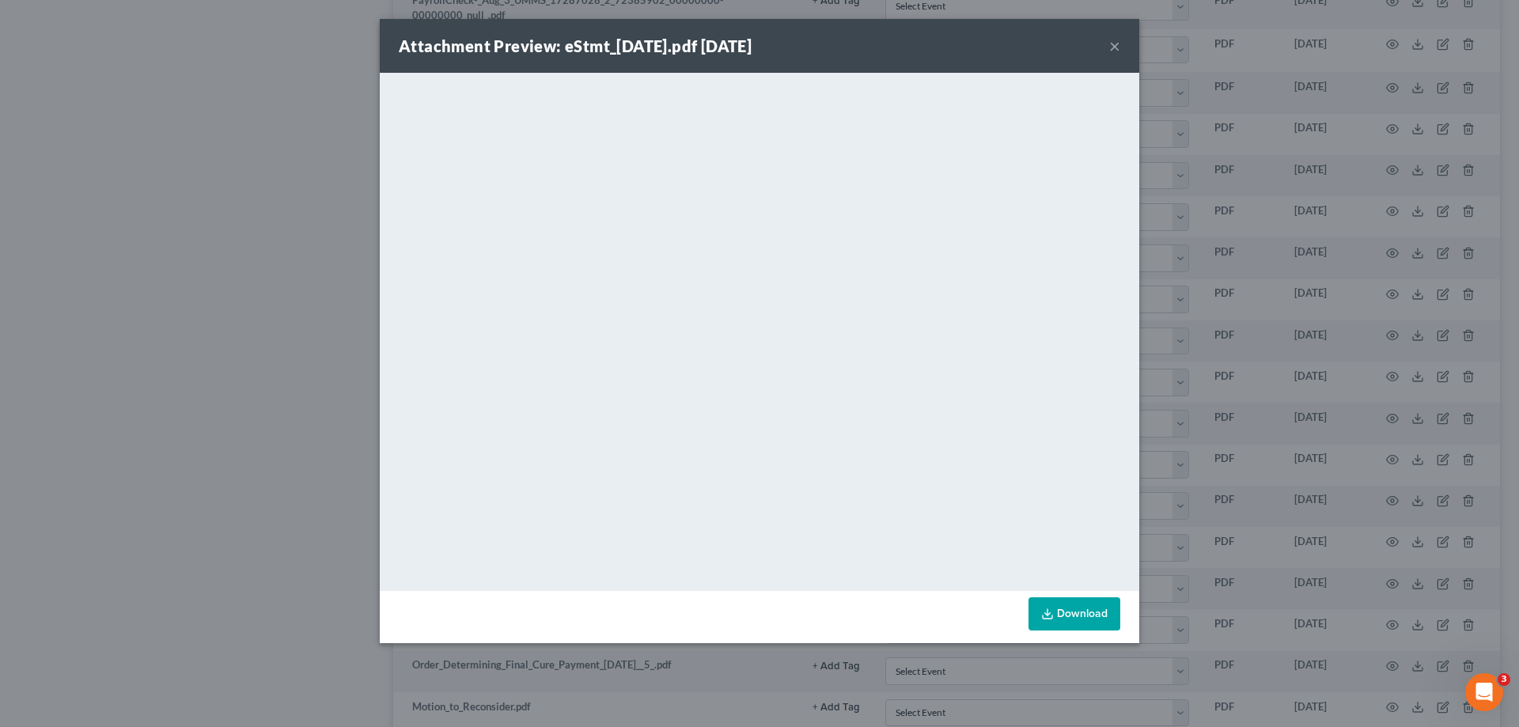
click at [1118, 43] on button "×" at bounding box center [1114, 45] width 11 height 19
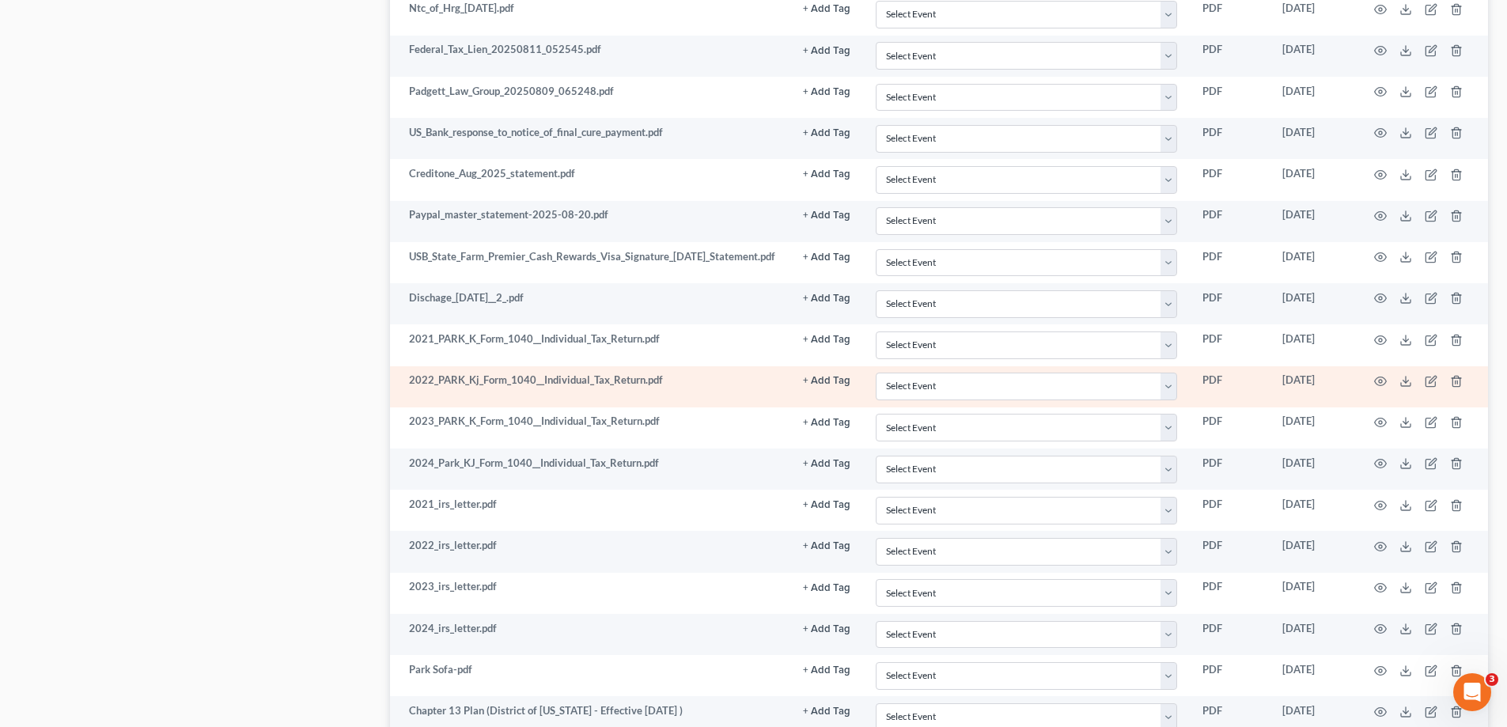
scroll to position [2136, 0]
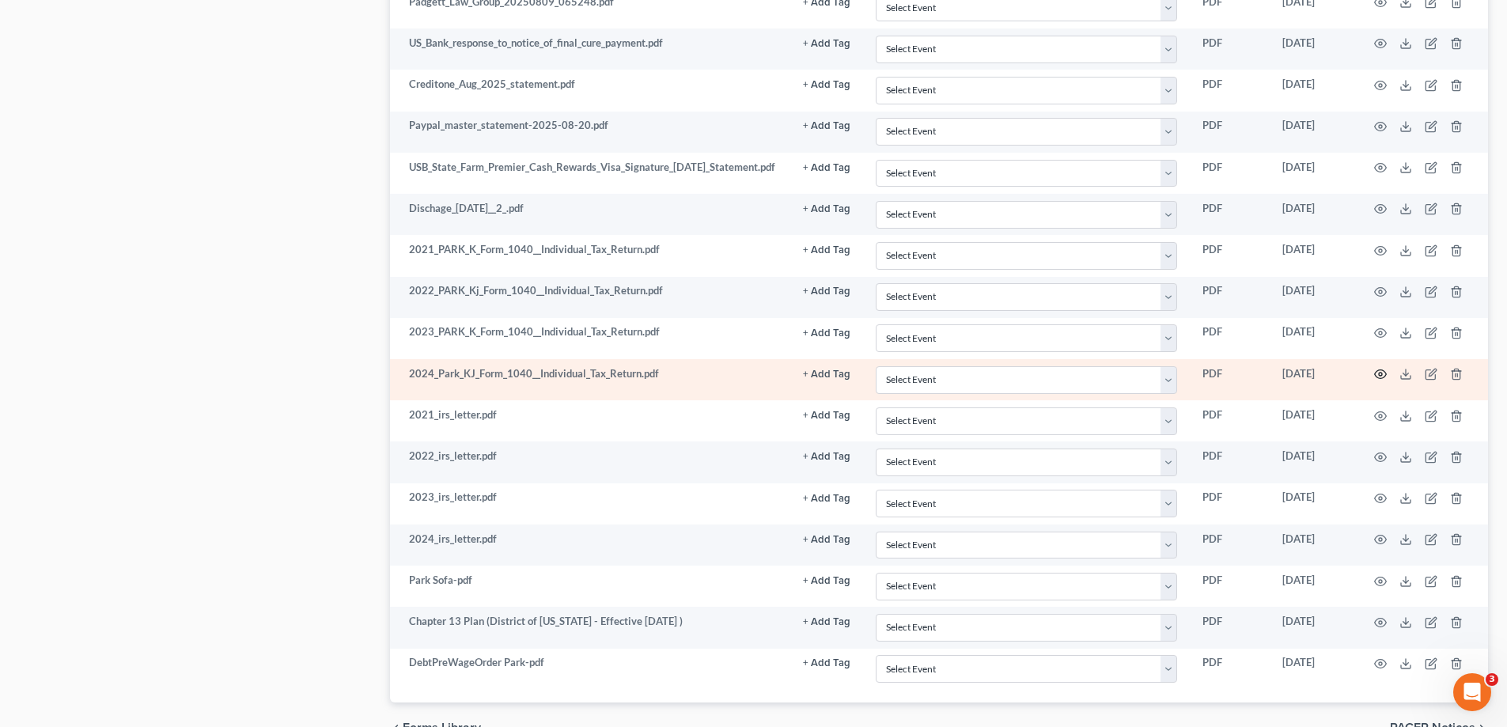
click at [1376, 373] on icon "button" at bounding box center [1381, 374] width 12 height 9
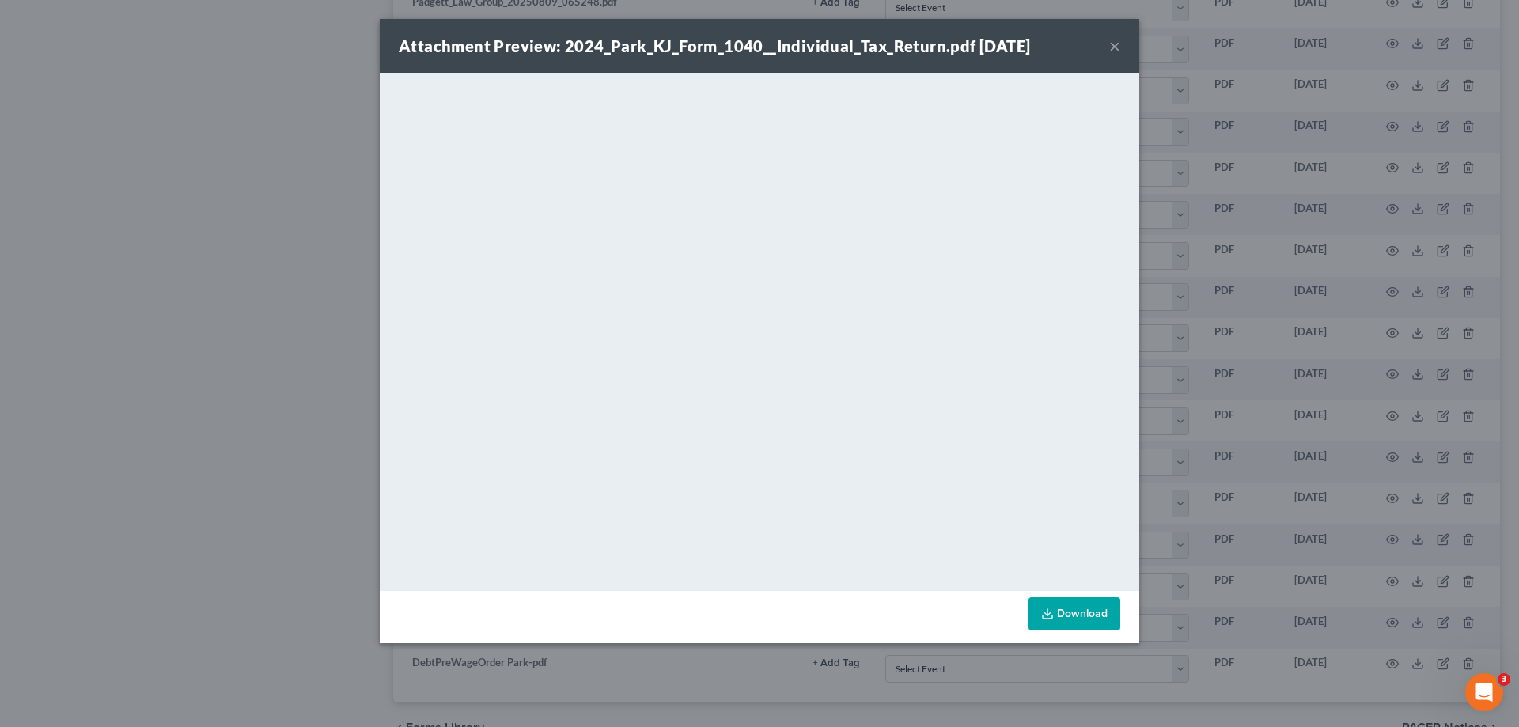
drag, startPoint x: 1116, startPoint y: 46, endPoint x: 1267, endPoint y: 453, distance: 434.2
click at [1116, 46] on button "×" at bounding box center [1114, 45] width 11 height 19
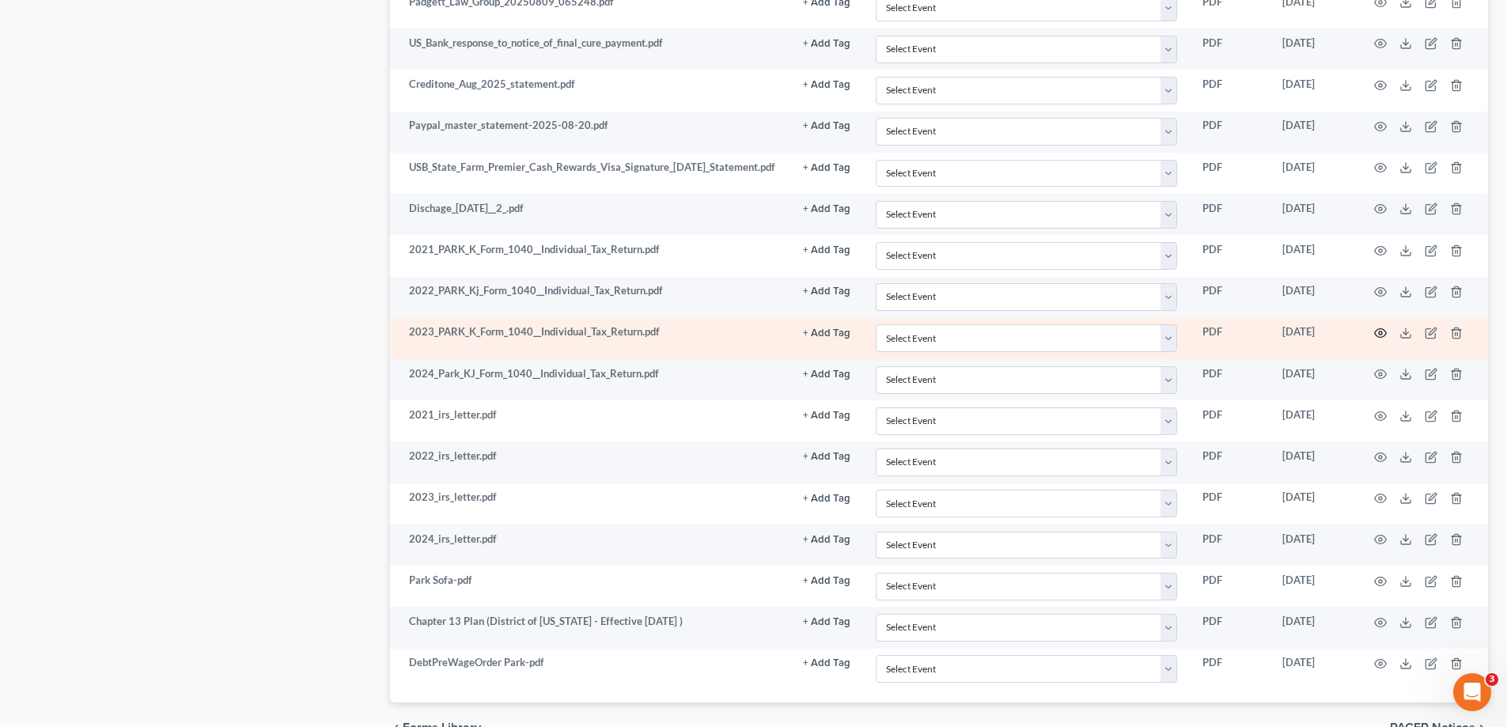
click at [1385, 331] on icon "button" at bounding box center [1380, 333] width 13 height 13
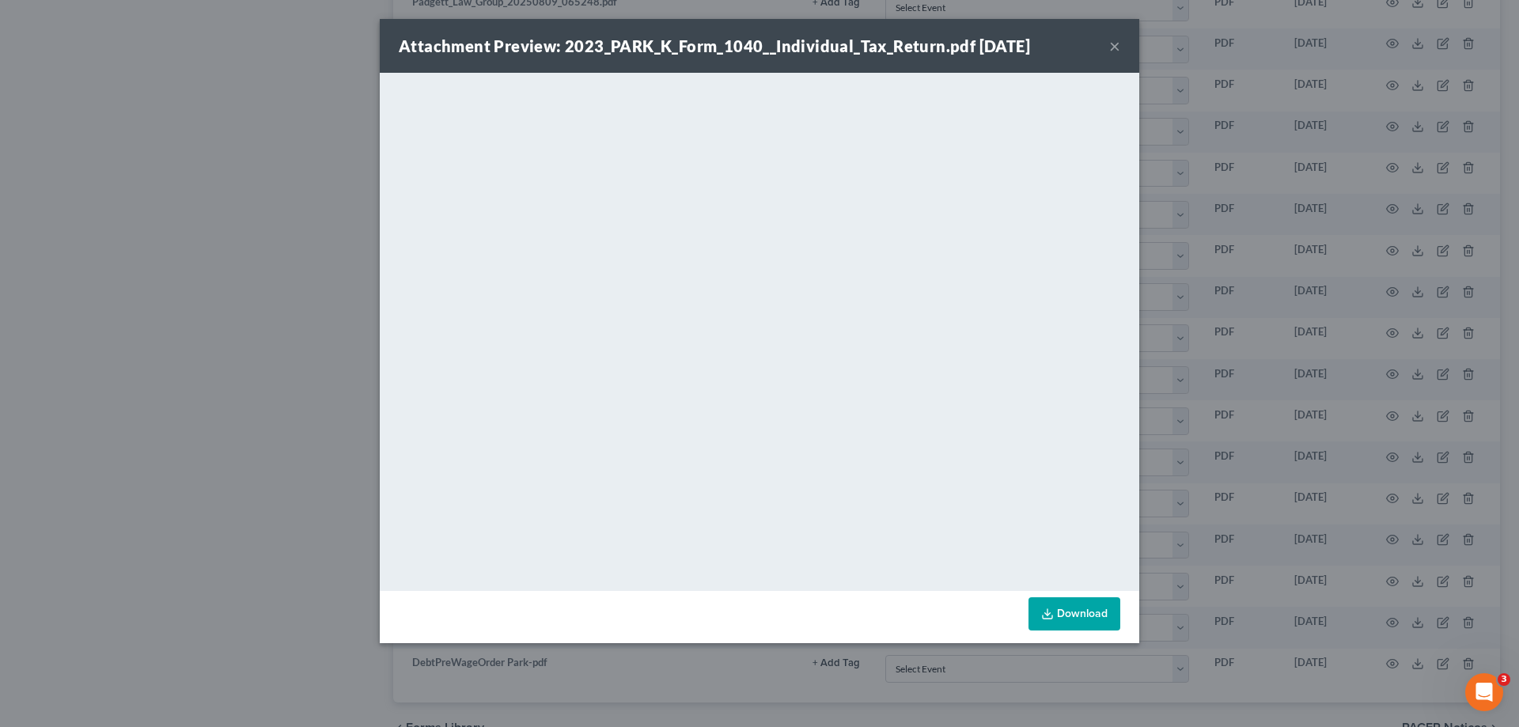
drag, startPoint x: 1111, startPoint y: 46, endPoint x: 301, endPoint y: 9, distance: 810.1
click at [1111, 46] on button "×" at bounding box center [1114, 45] width 11 height 19
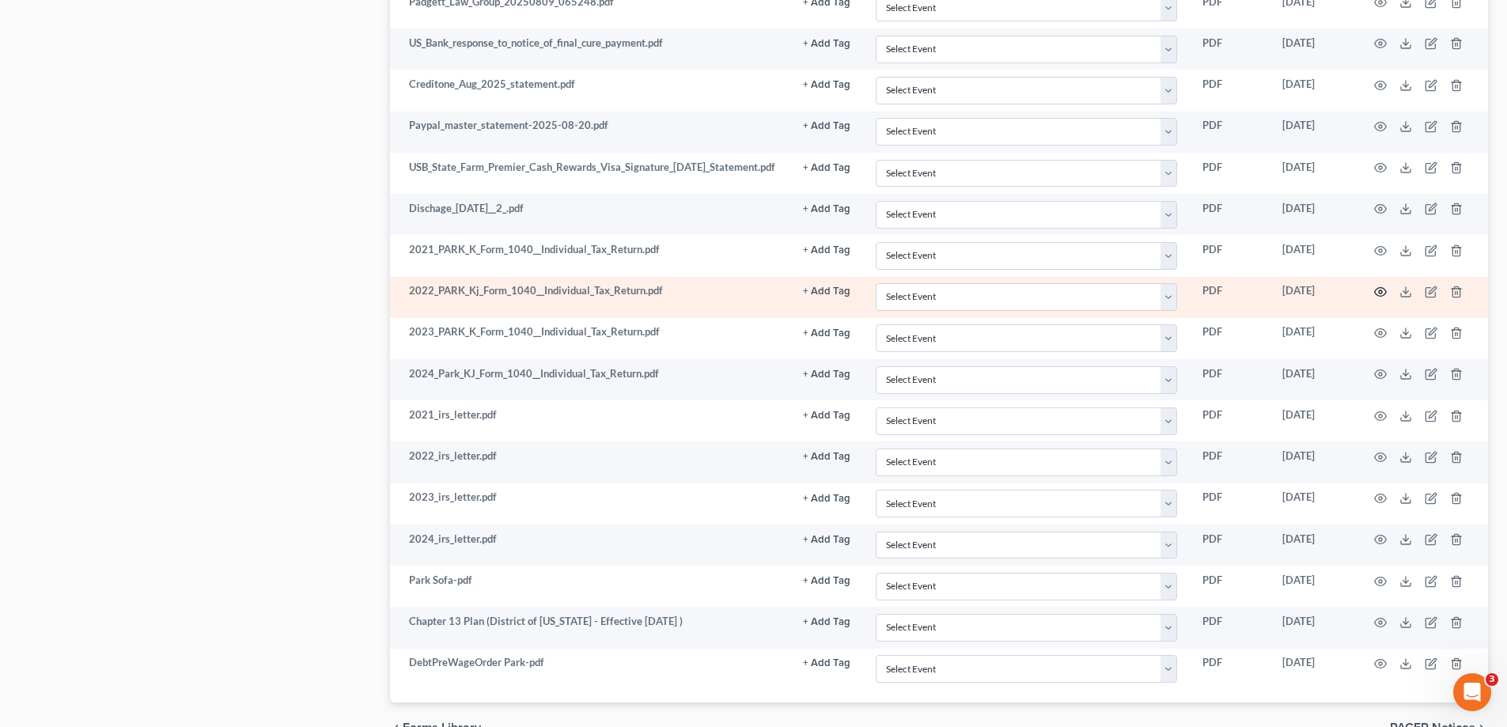
click at [1376, 294] on icon "button" at bounding box center [1380, 292] width 13 height 13
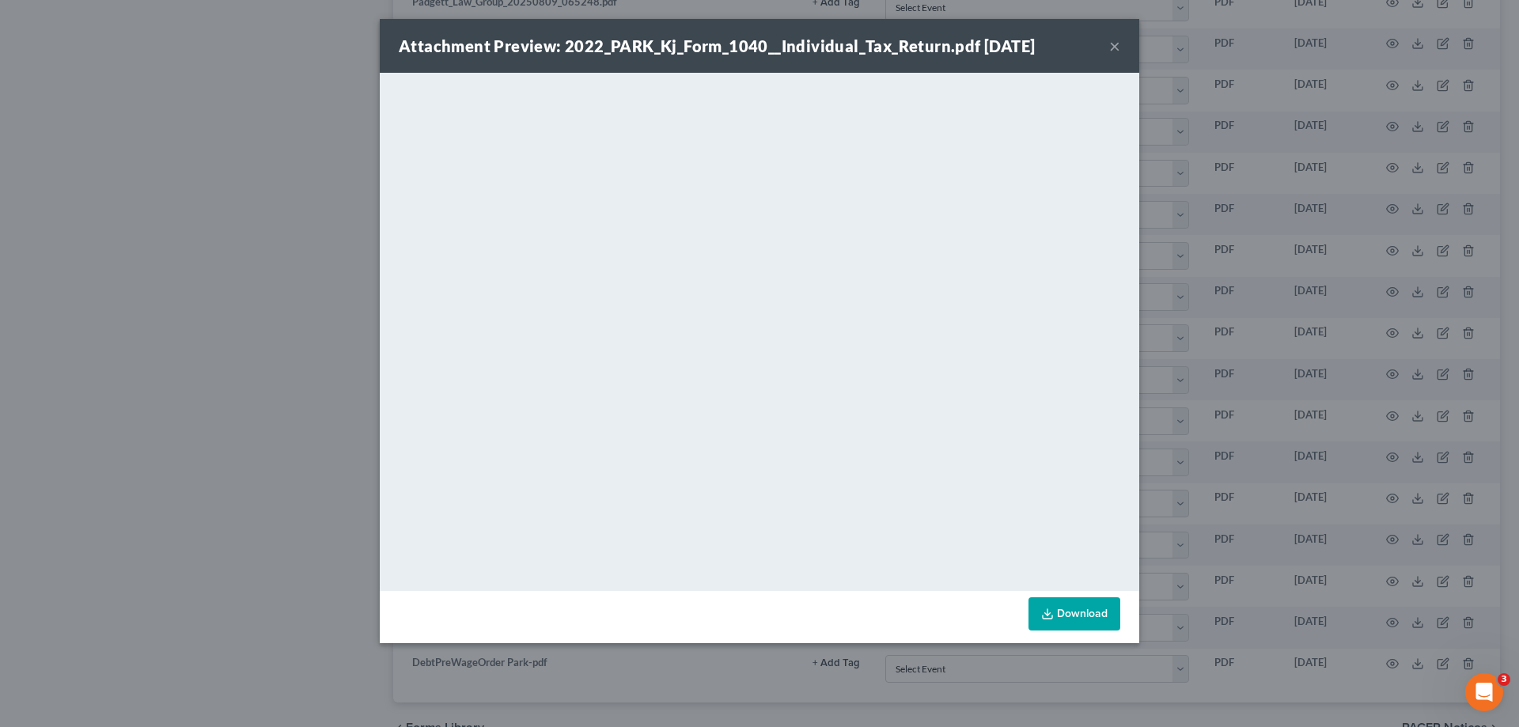
click at [1111, 47] on button "×" at bounding box center [1114, 45] width 11 height 19
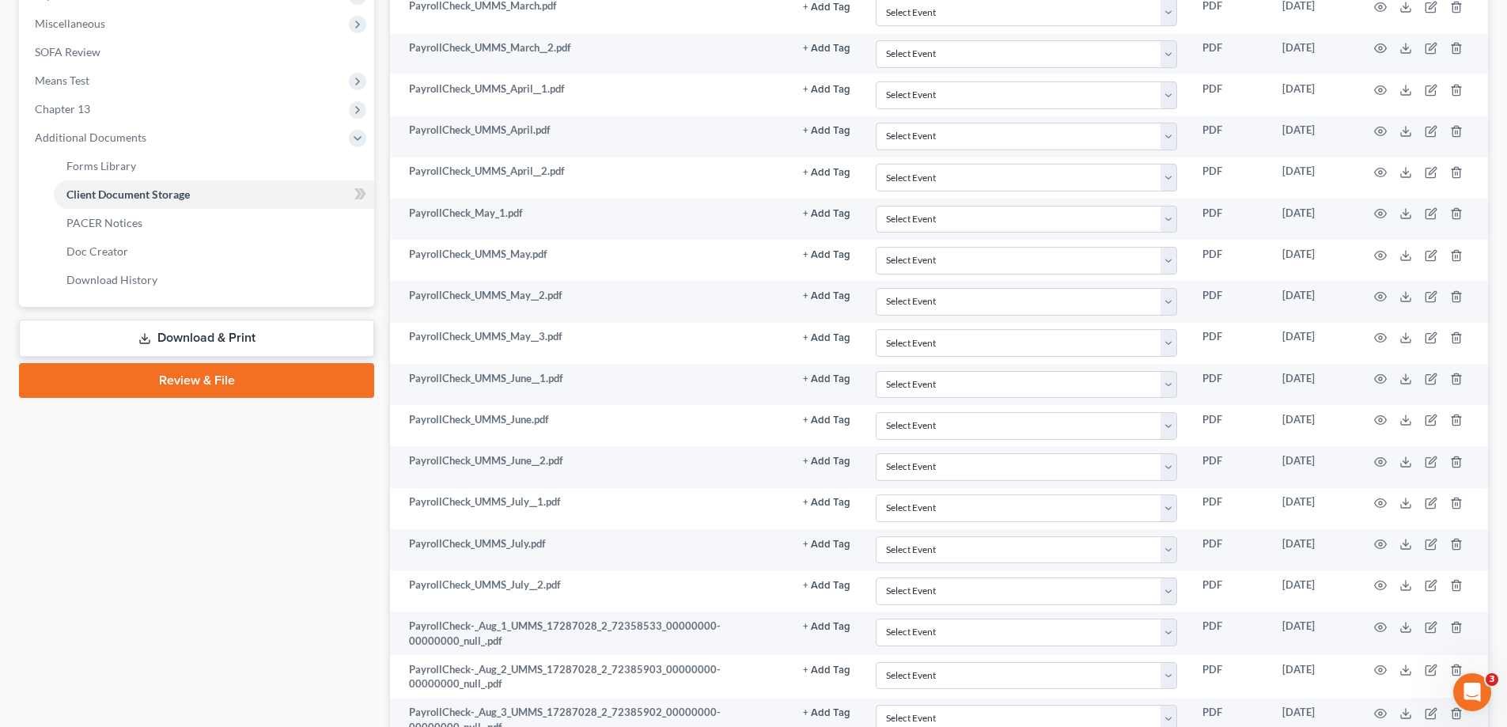
scroll to position [0, 0]
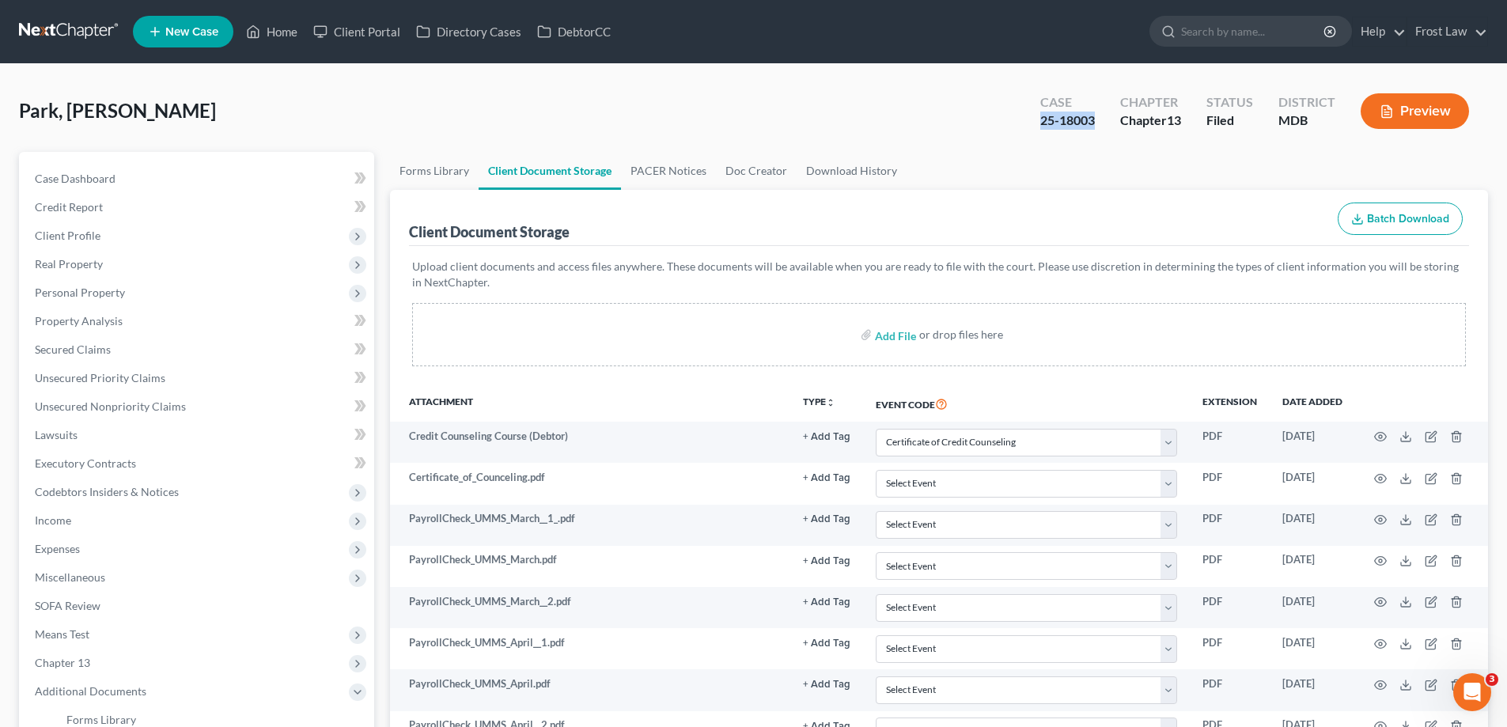
drag, startPoint x: 1100, startPoint y: 125, endPoint x: 1035, endPoint y: 123, distance: 64.9
click at [1035, 123] on div "Case 25-18003" at bounding box center [1068, 112] width 80 height 47
copy div "25-18003"
click at [275, 28] on link "Home" at bounding box center [271, 31] width 67 height 28
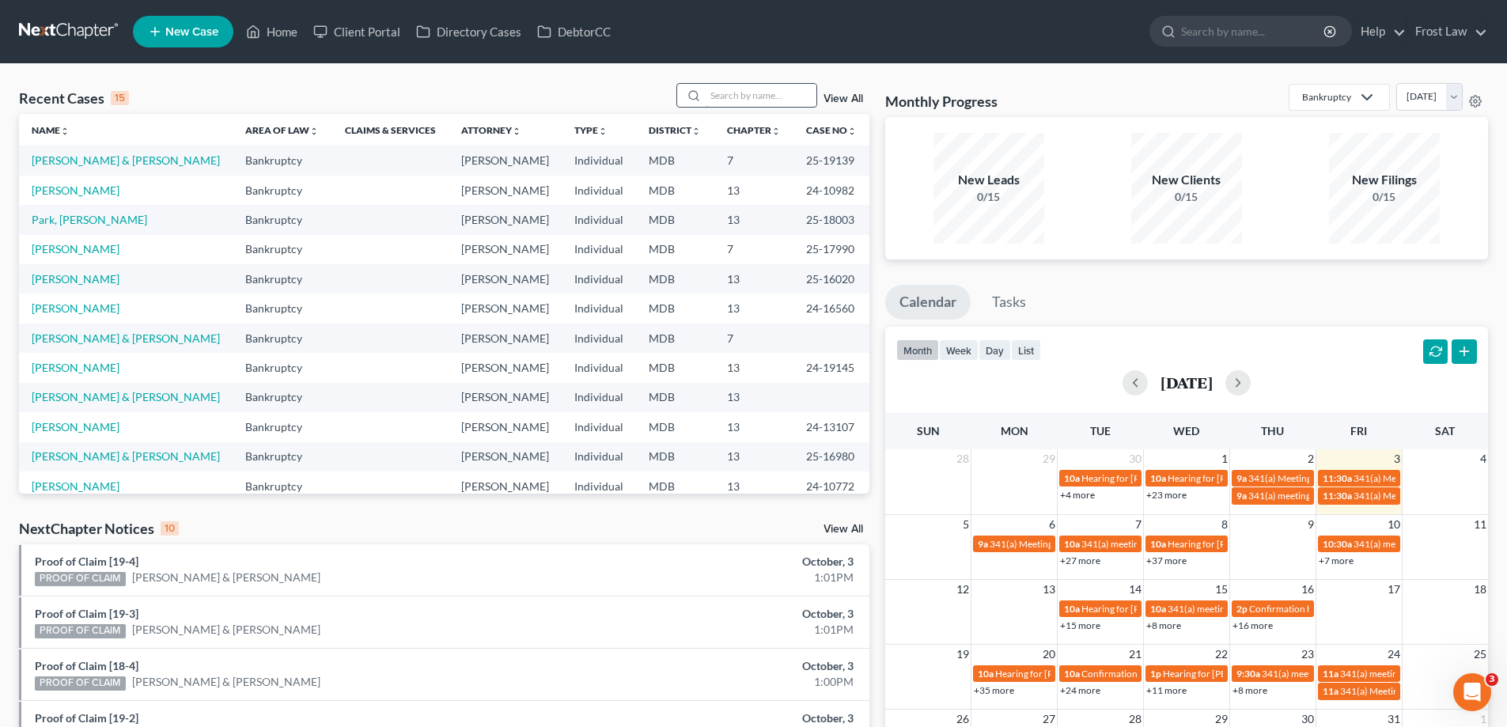
click at [729, 93] on input "search" at bounding box center [761, 95] width 111 height 23
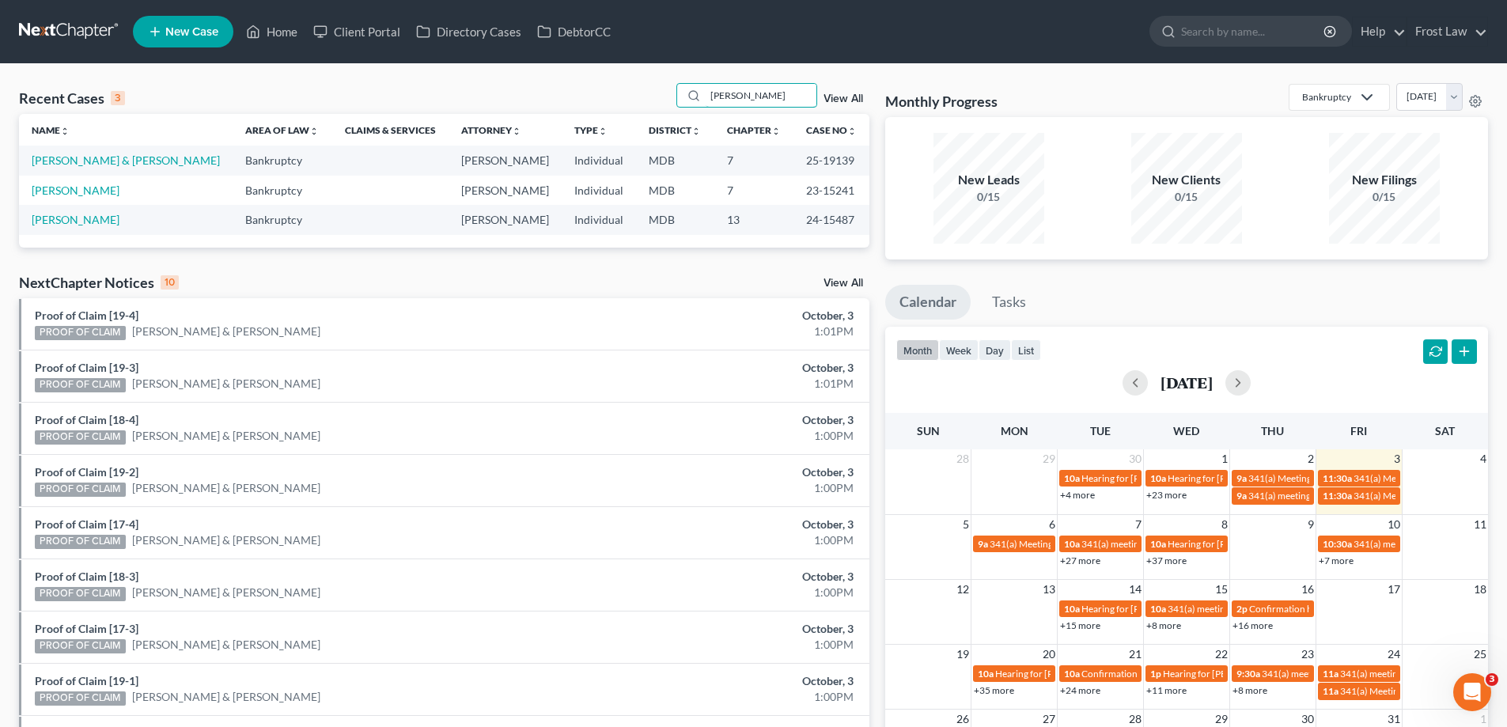
type input "[PERSON_NAME]"
drag, startPoint x: 850, startPoint y: 195, endPoint x: 786, endPoint y: 187, distance: 64.7
click at [793, 187] on td "23-15241" at bounding box center [831, 190] width 76 height 29
copy td "23-15241"
click at [274, 33] on link "Home" at bounding box center [271, 31] width 67 height 28
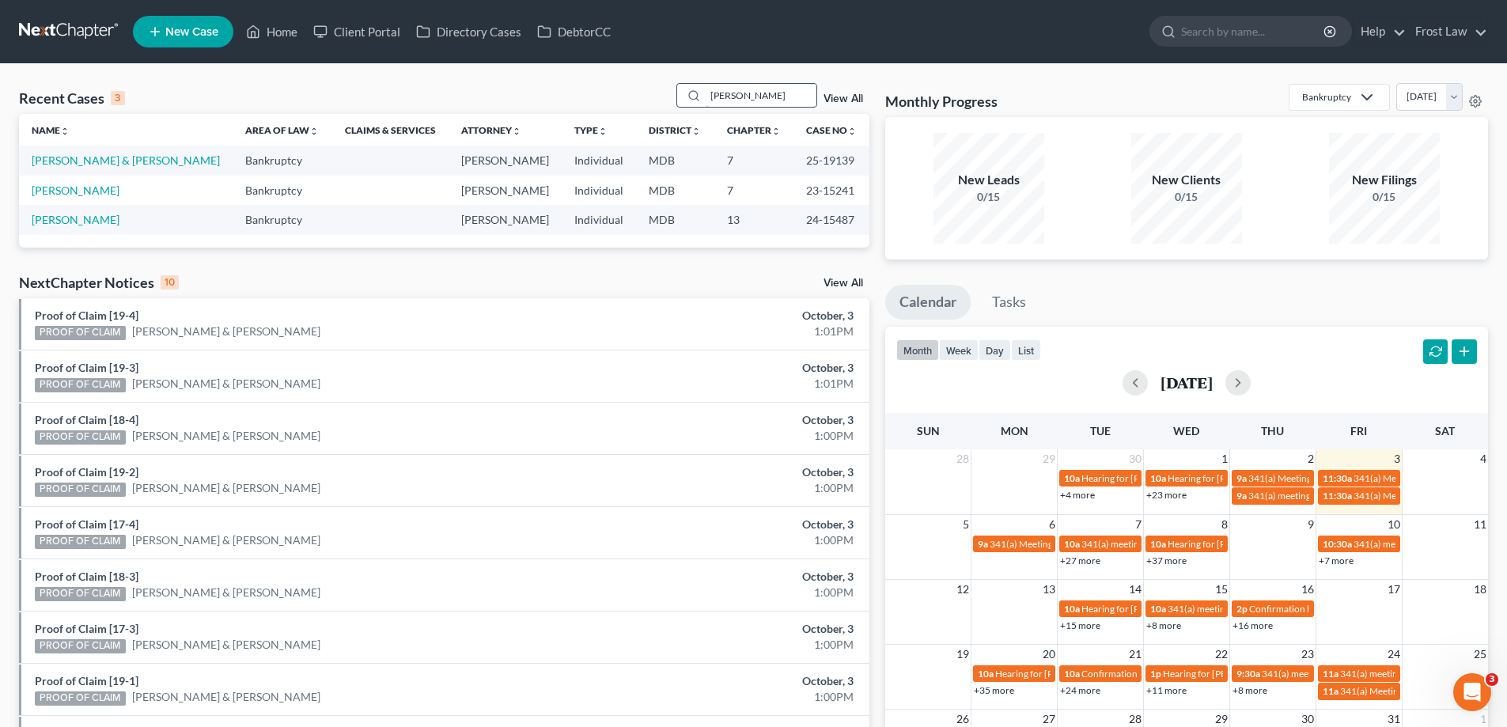
drag, startPoint x: 735, startPoint y: 104, endPoint x: 685, endPoint y: 107, distance: 49.9
click at [685, 107] on div "[PERSON_NAME]" at bounding box center [746, 95] width 141 height 25
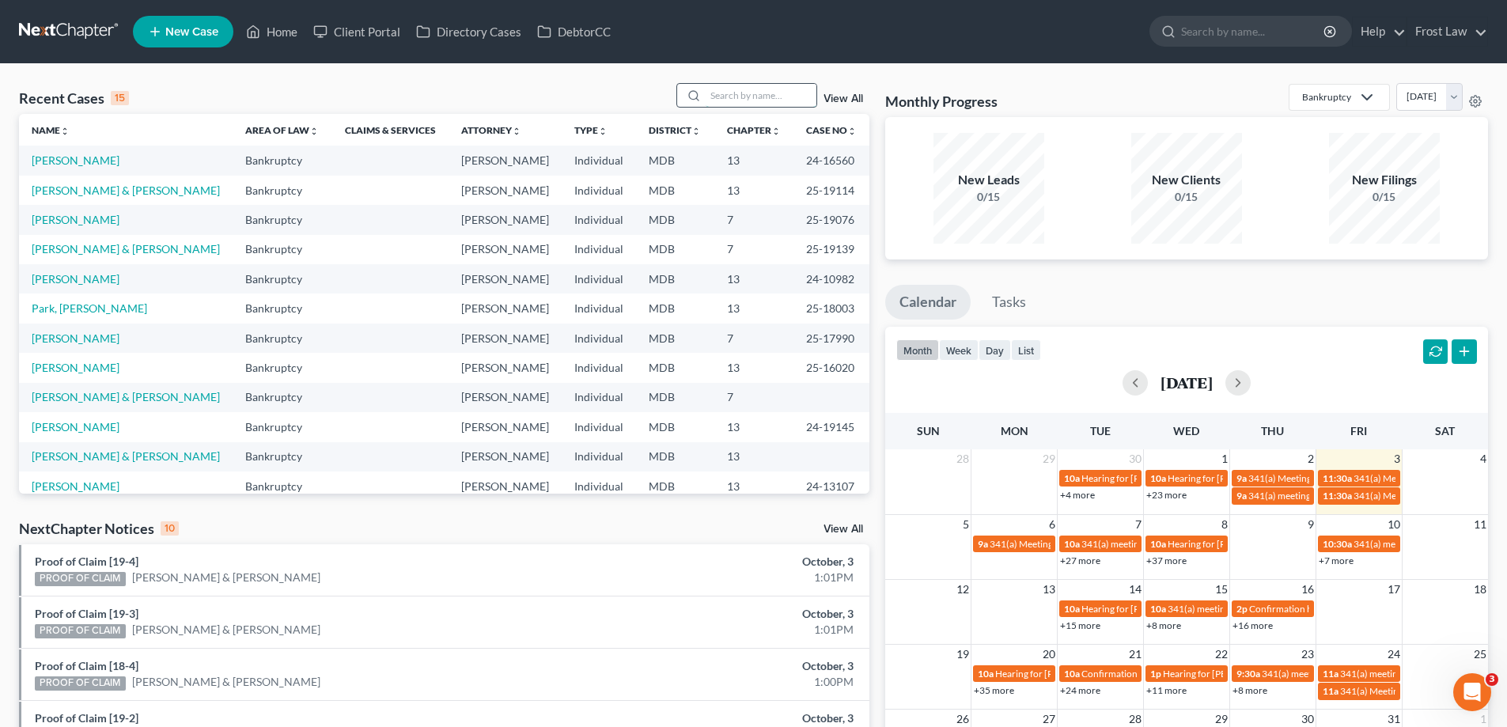
click at [760, 89] on input "search" at bounding box center [761, 95] width 111 height 23
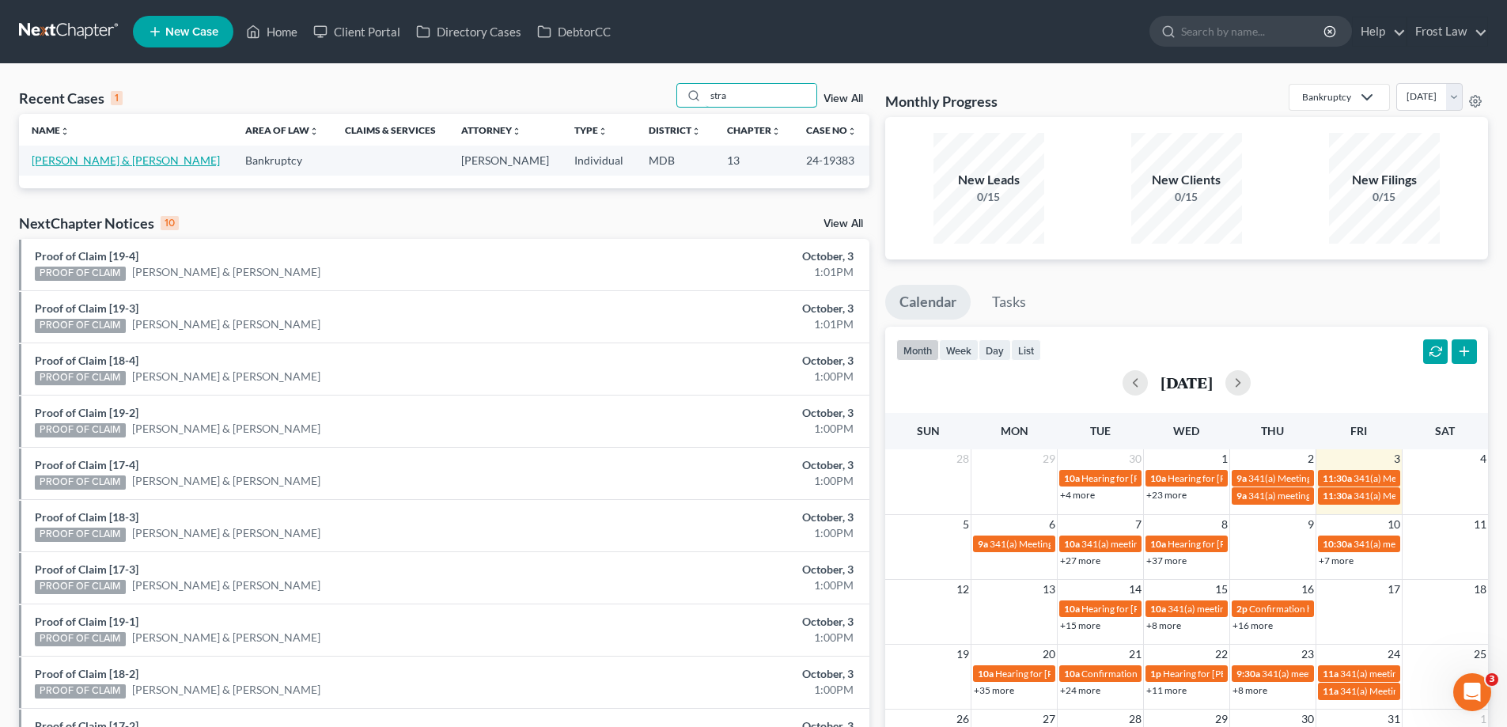
type input "stra"
click at [119, 154] on link "[PERSON_NAME] & [PERSON_NAME]" at bounding box center [126, 159] width 188 height 13
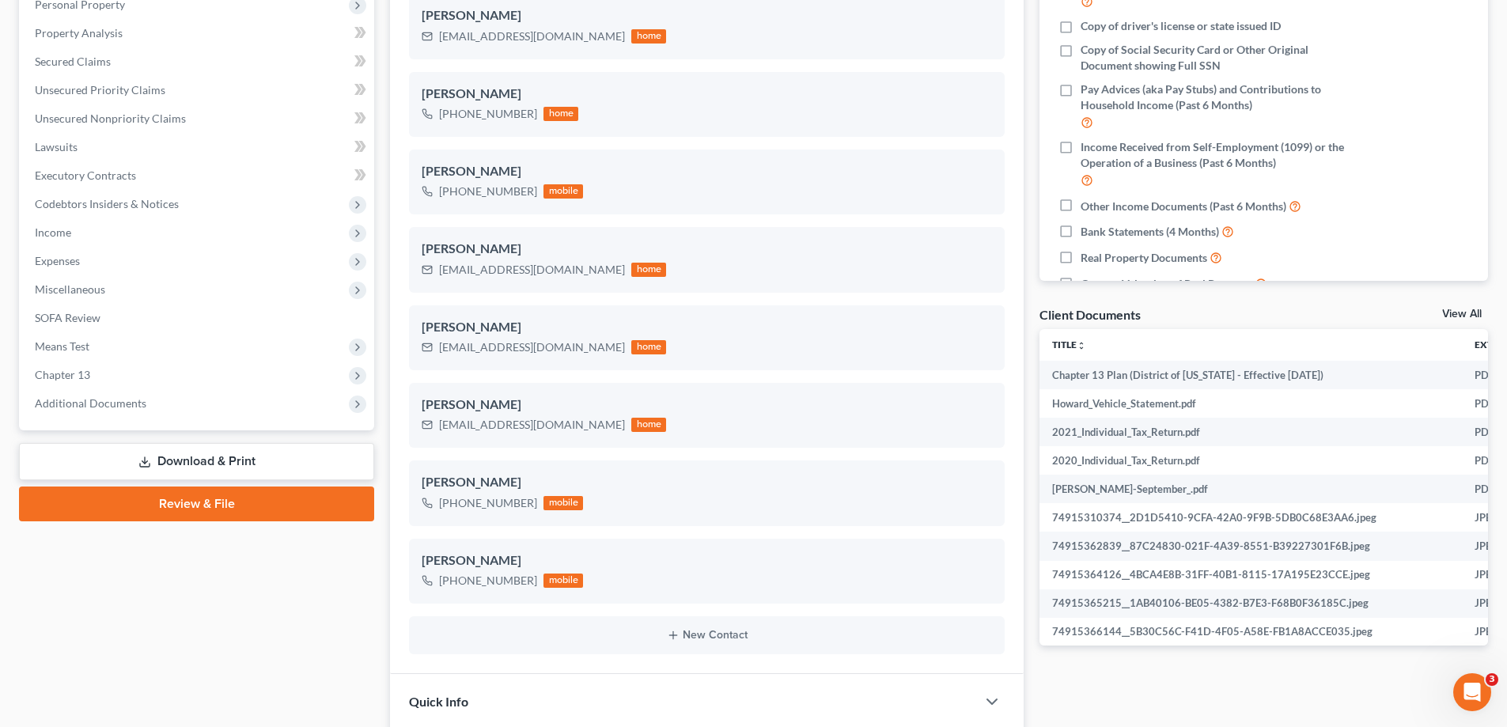
scroll to position [295, 0]
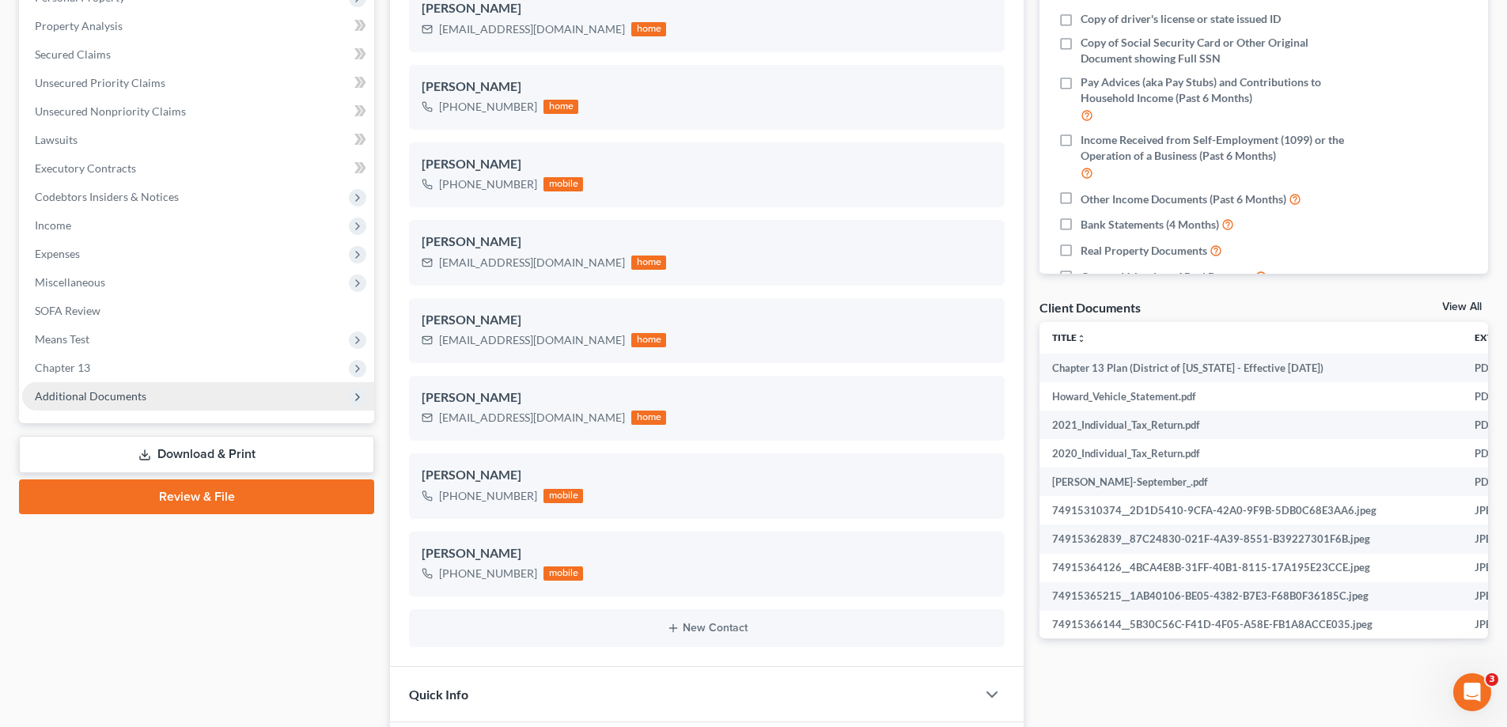
click at [157, 396] on span "Additional Documents" at bounding box center [198, 396] width 352 height 28
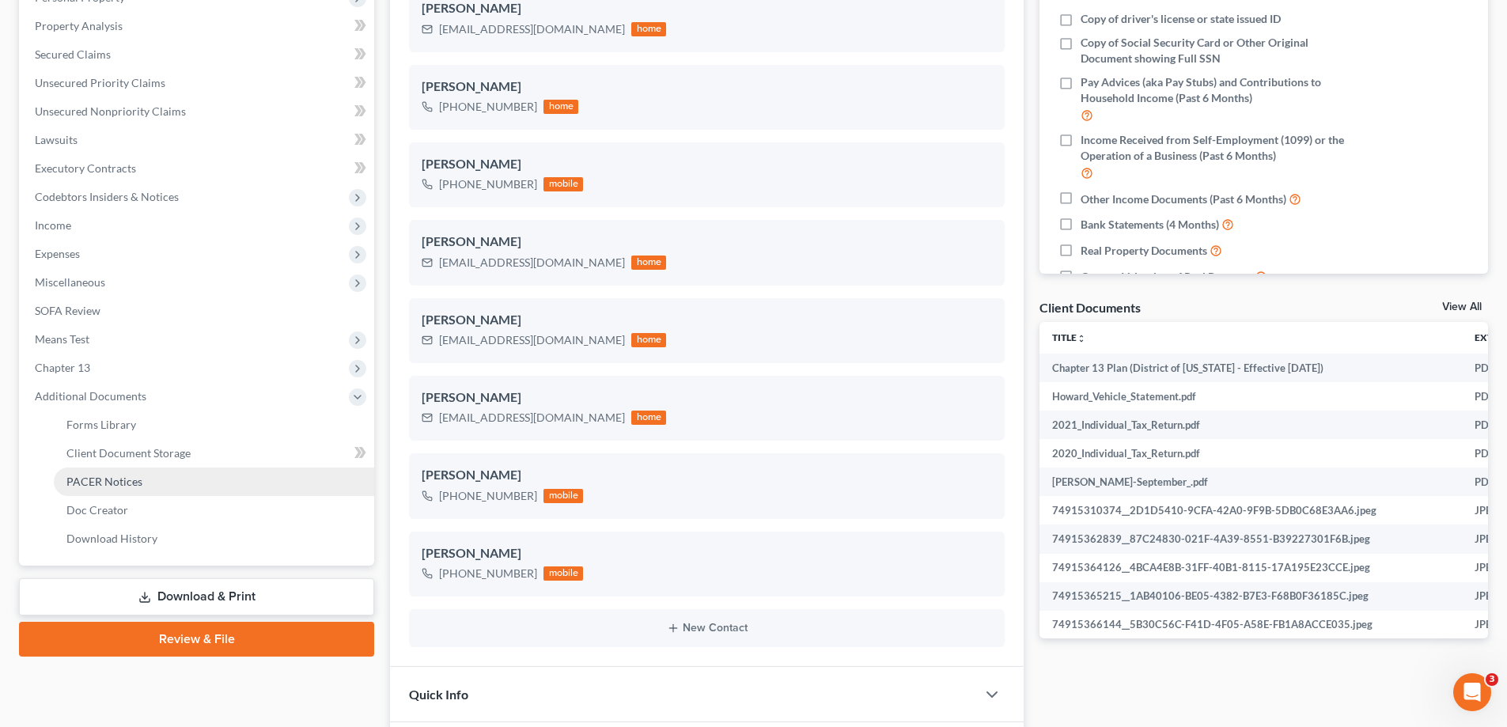
click at [127, 485] on span "PACER Notices" at bounding box center [104, 481] width 76 height 13
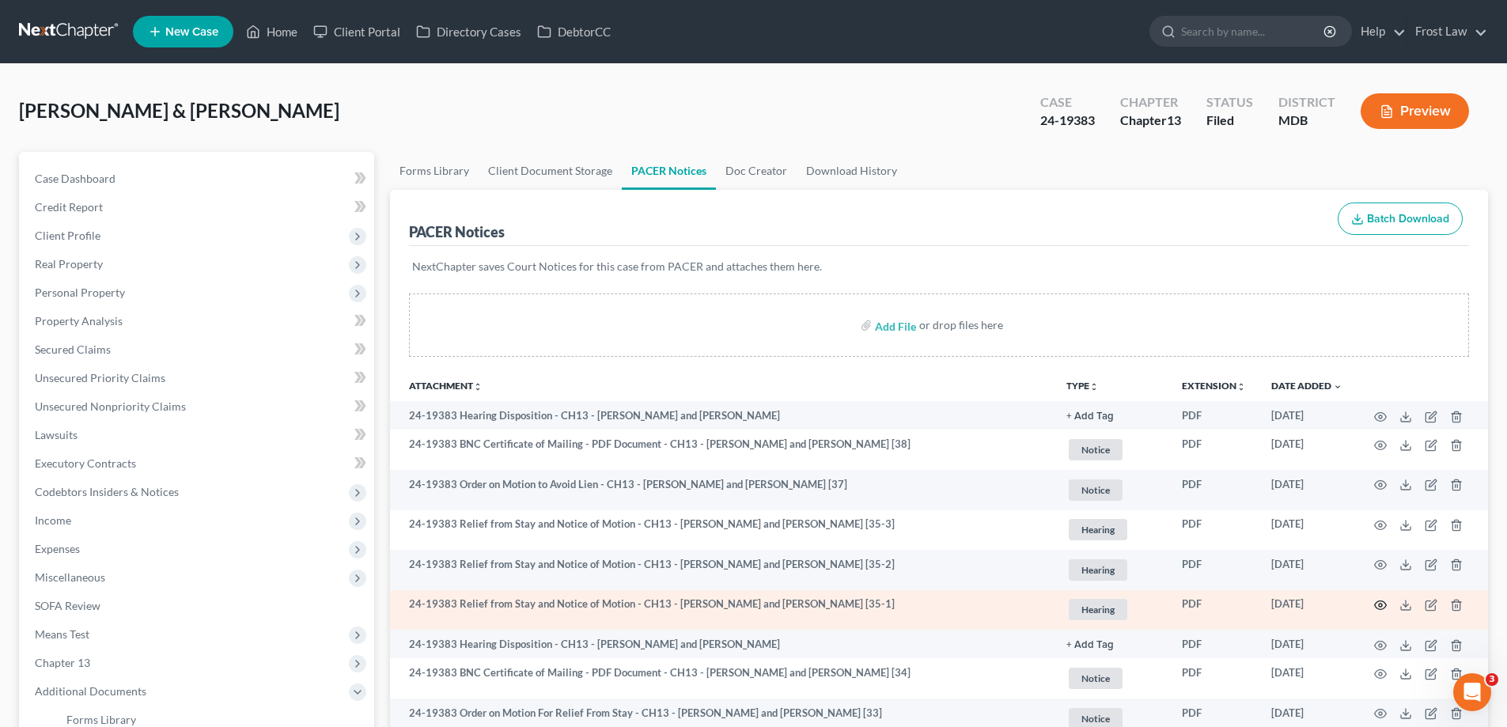
click at [1380, 599] on icon "button" at bounding box center [1380, 605] width 13 height 13
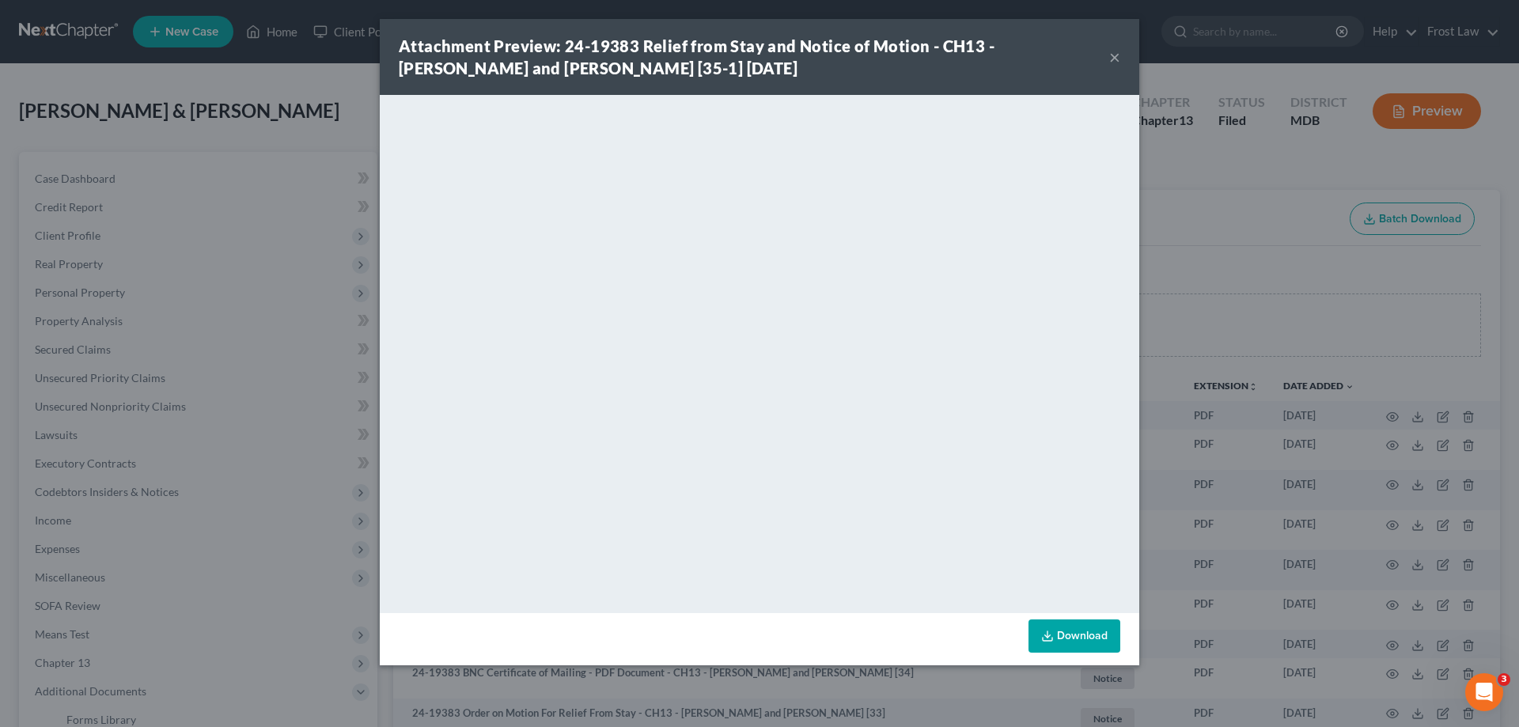
click at [1115, 60] on button "×" at bounding box center [1114, 56] width 11 height 19
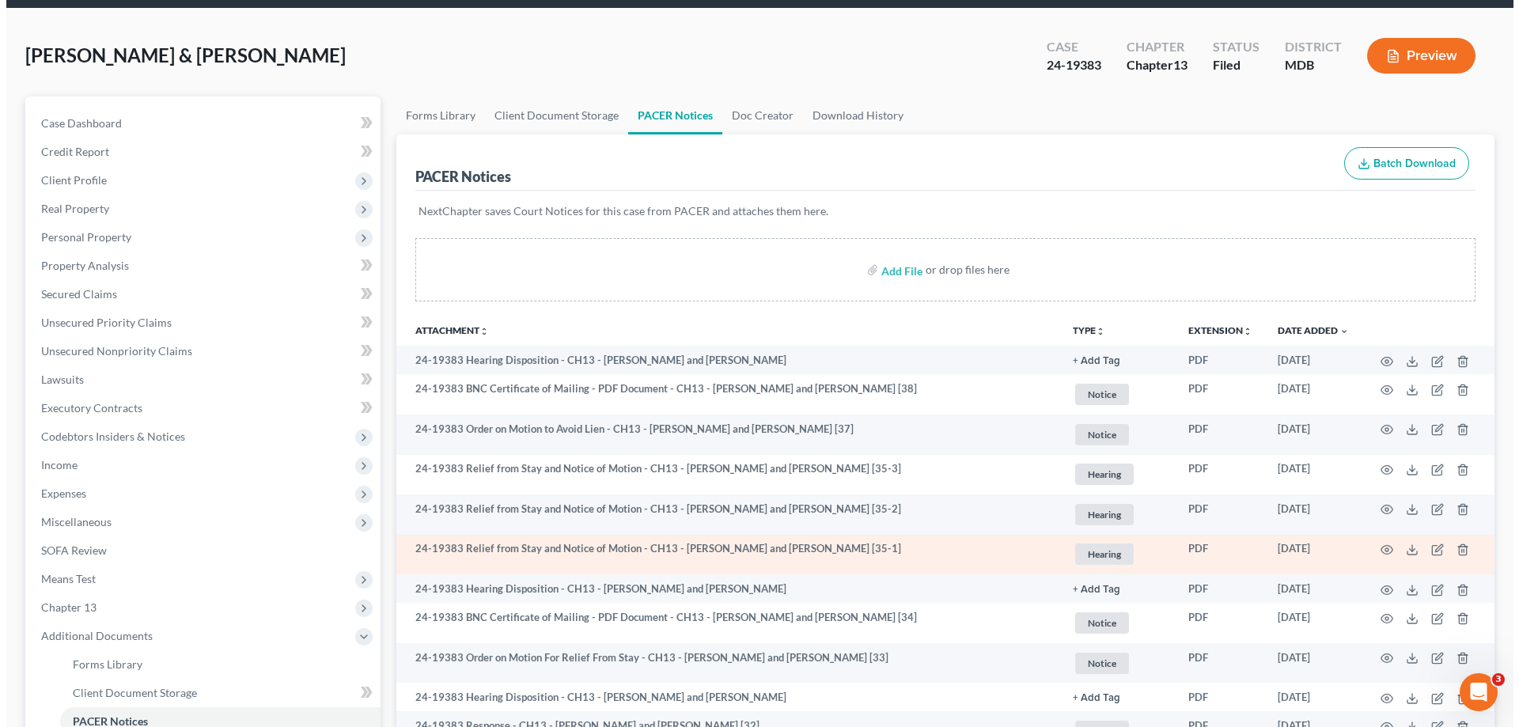
scroll to position [79, 0]
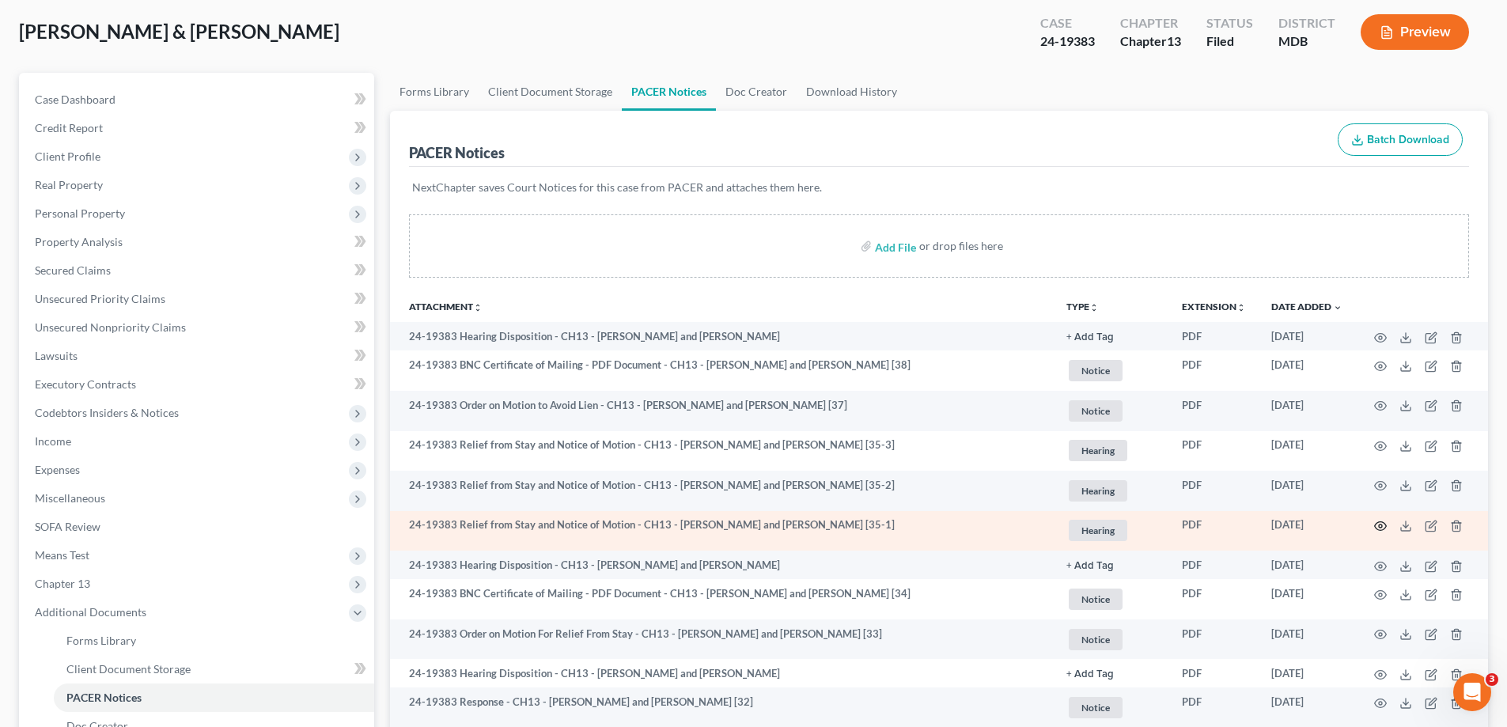
click at [1380, 523] on icon "button" at bounding box center [1380, 526] width 13 height 13
